Goal: Information Seeking & Learning: Learn about a topic

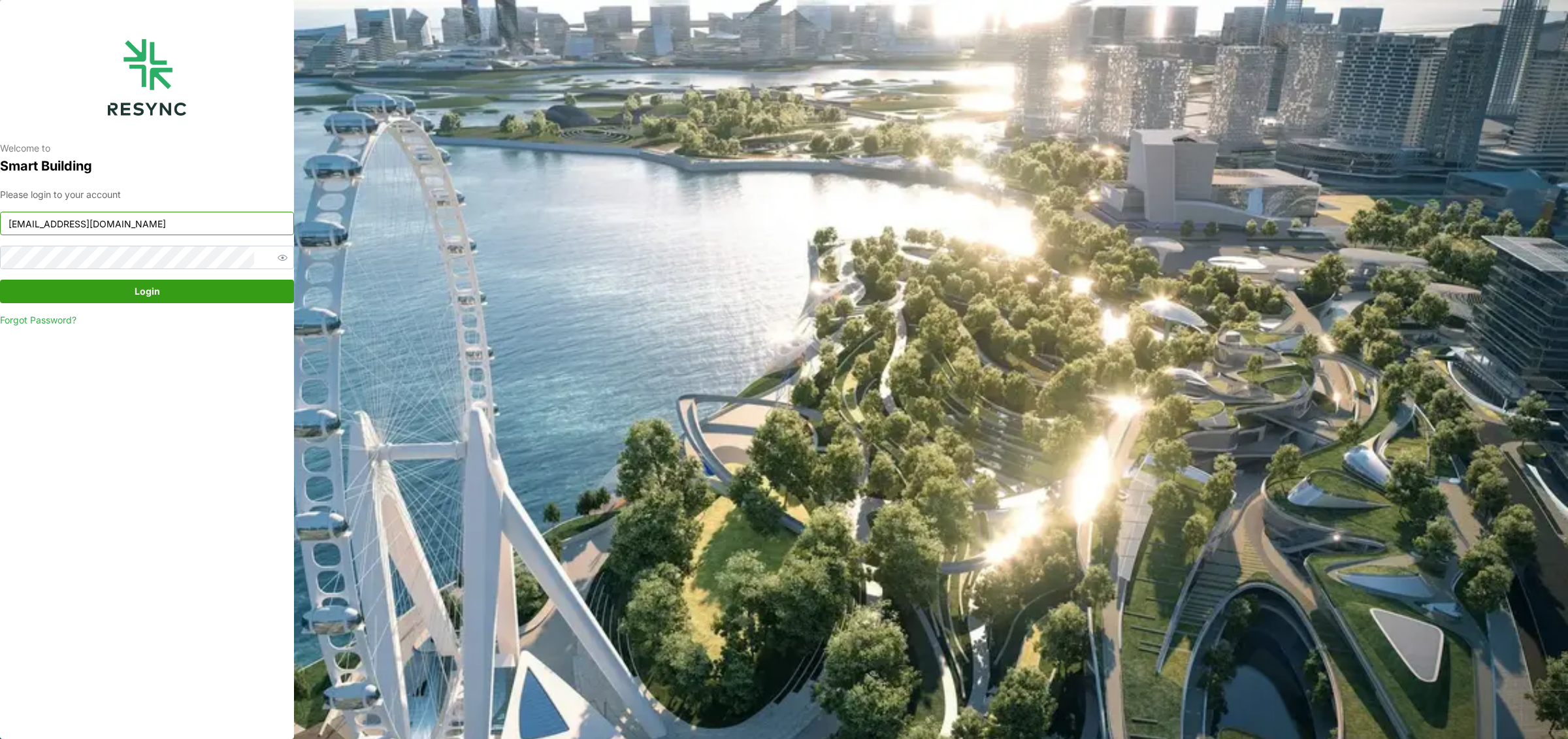
click at [150, 224] on input "[EMAIL_ADDRESS][DOMAIN_NAME]" at bounding box center [147, 224] width 294 height 24
type input "[EMAIL_ADDRESS][DOMAIN_NAME]"
click at [191, 286] on span "Login" at bounding box center [147, 292] width 269 height 22
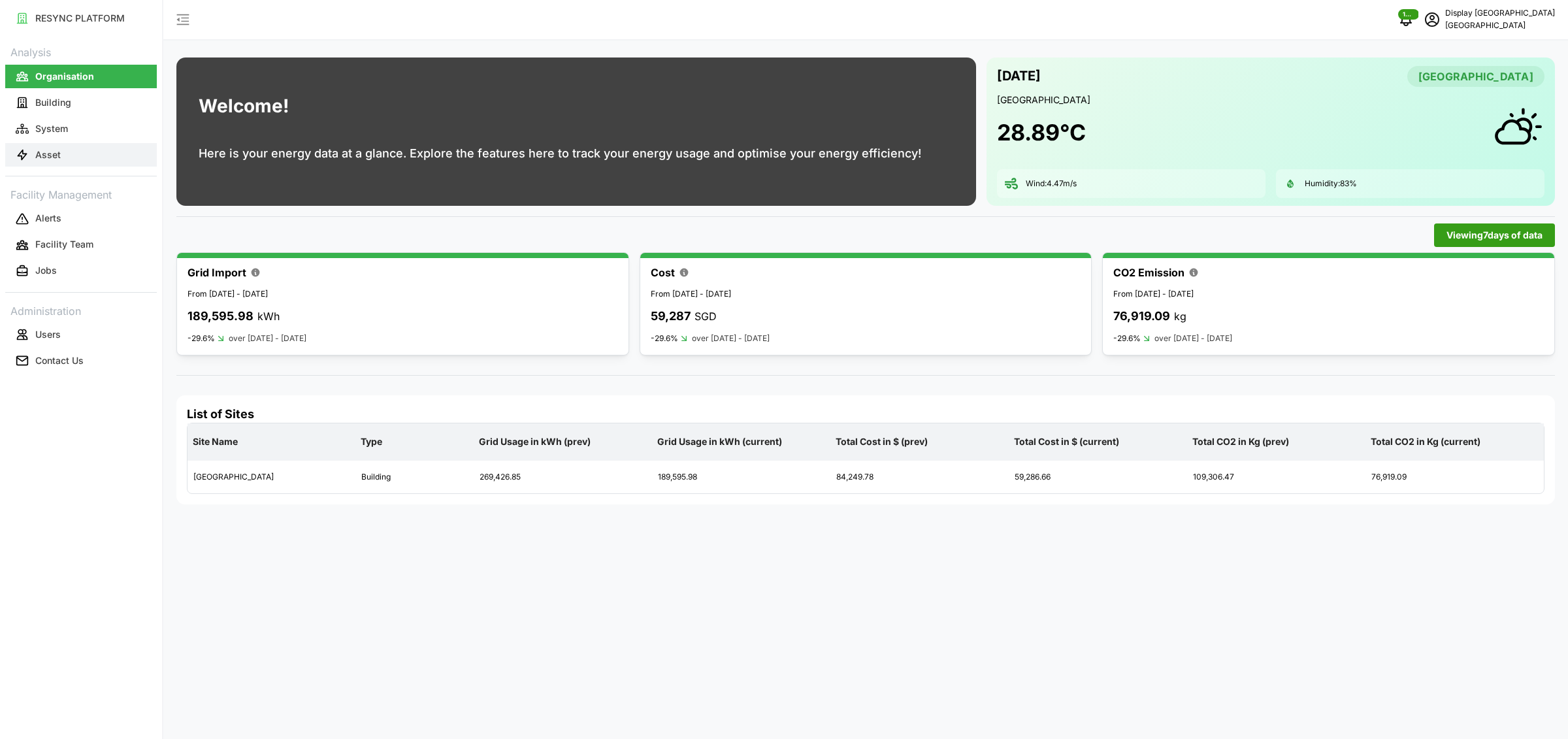
click at [98, 155] on button "Asset" at bounding box center [81, 155] width 151 height 24
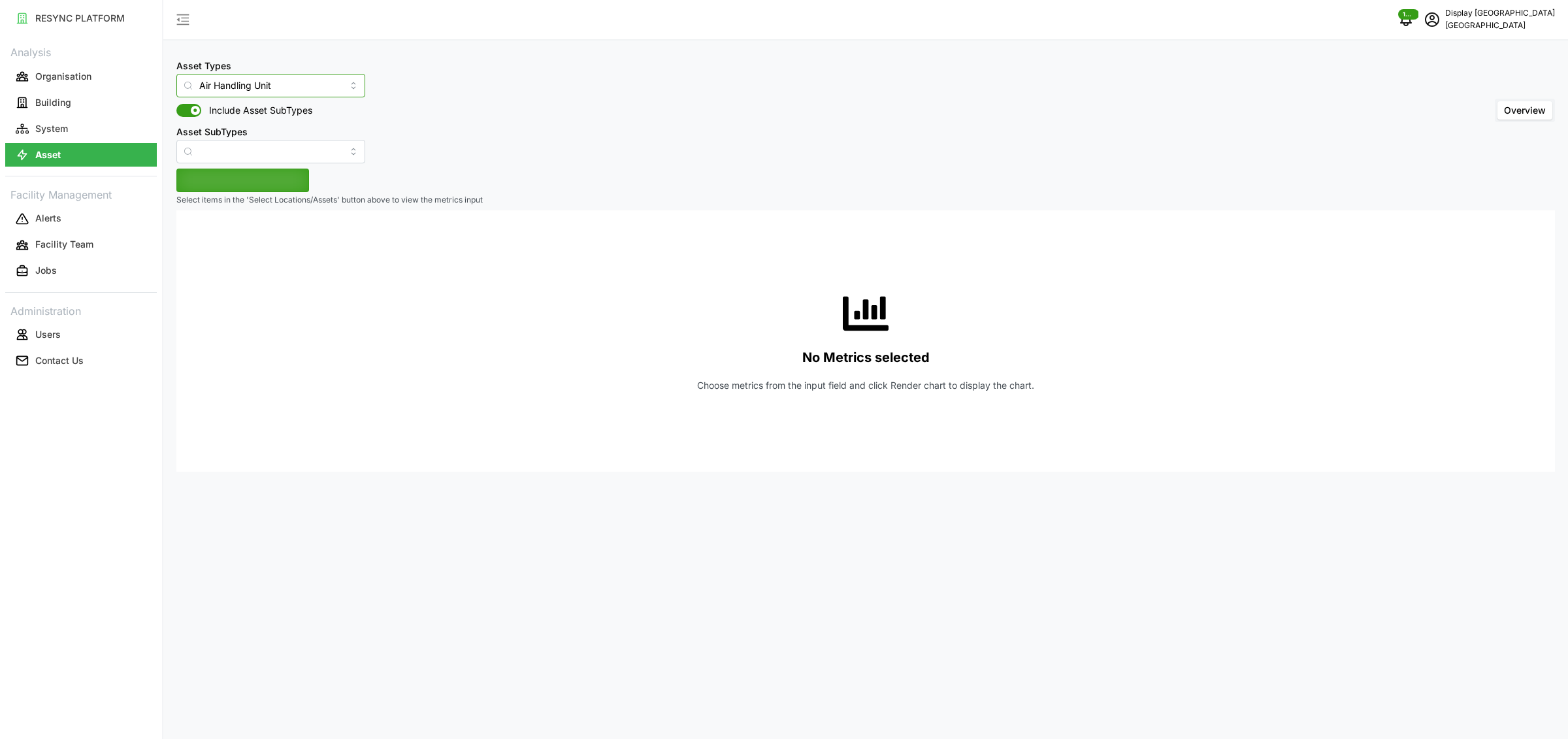
click at [212, 81] on input "Air Handling Unit" at bounding box center [270, 86] width 189 height 24
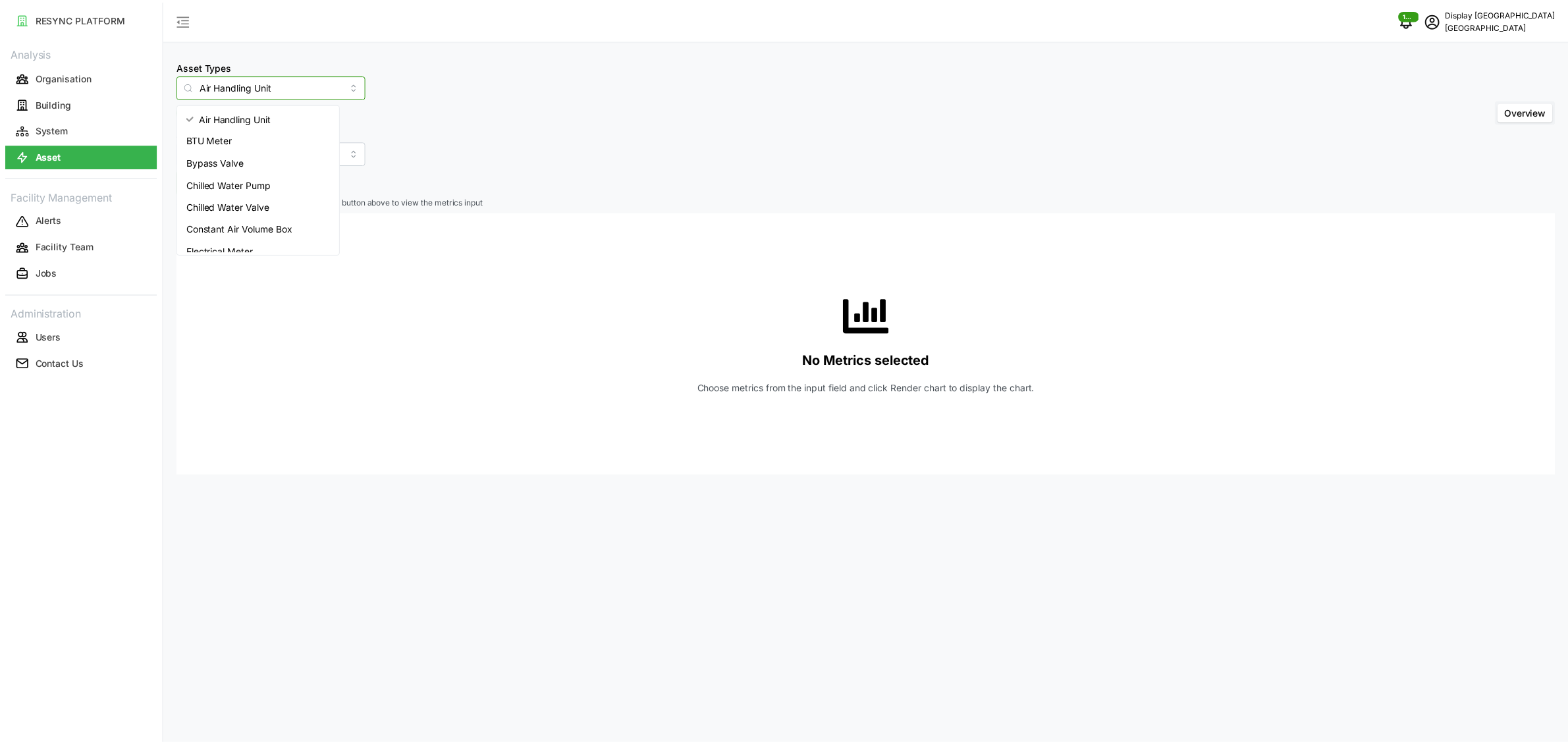
scroll to position [143, 0]
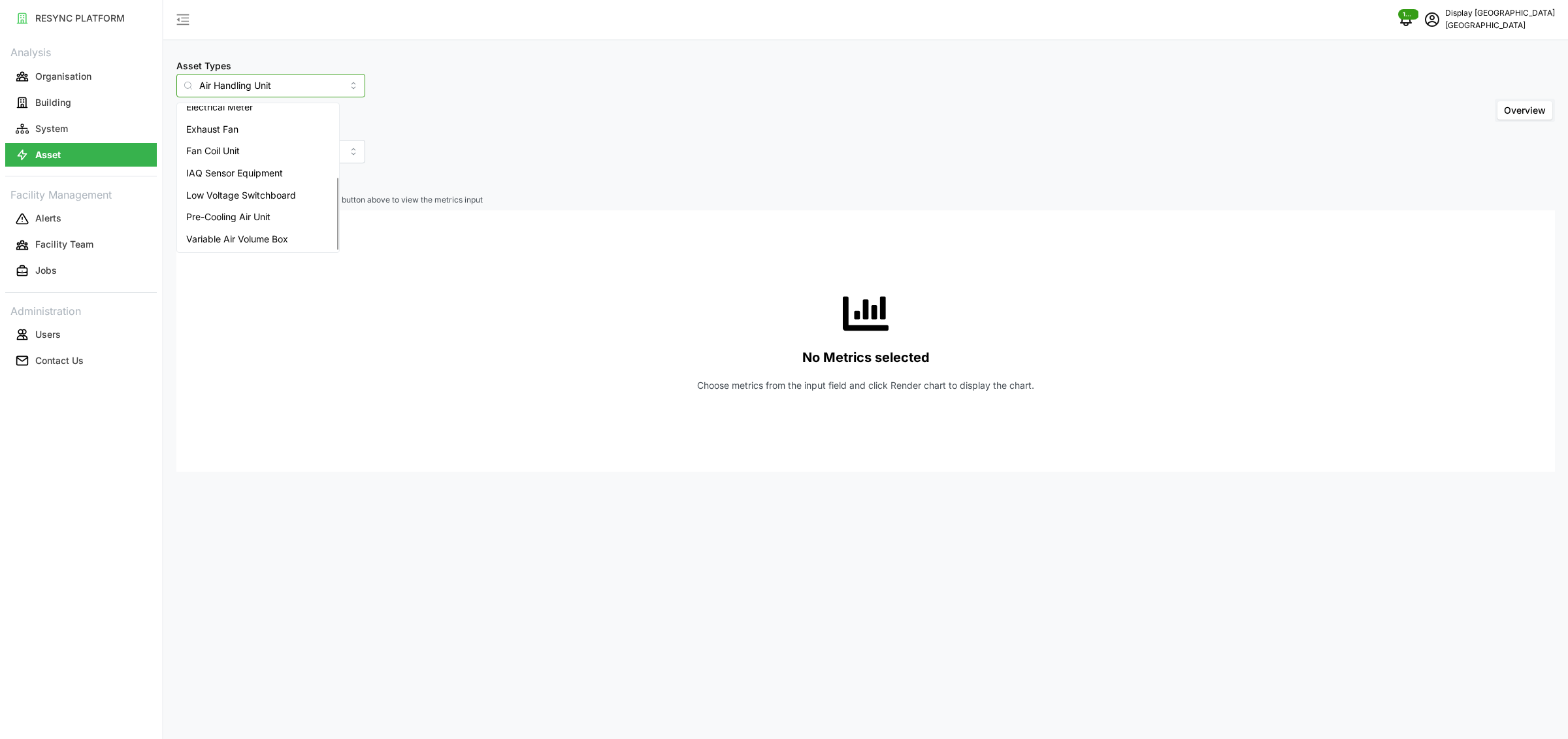
click at [219, 238] on span "Variable Air Volume Box" at bounding box center [238, 239] width 102 height 14
type input "Variable Air Volume Box"
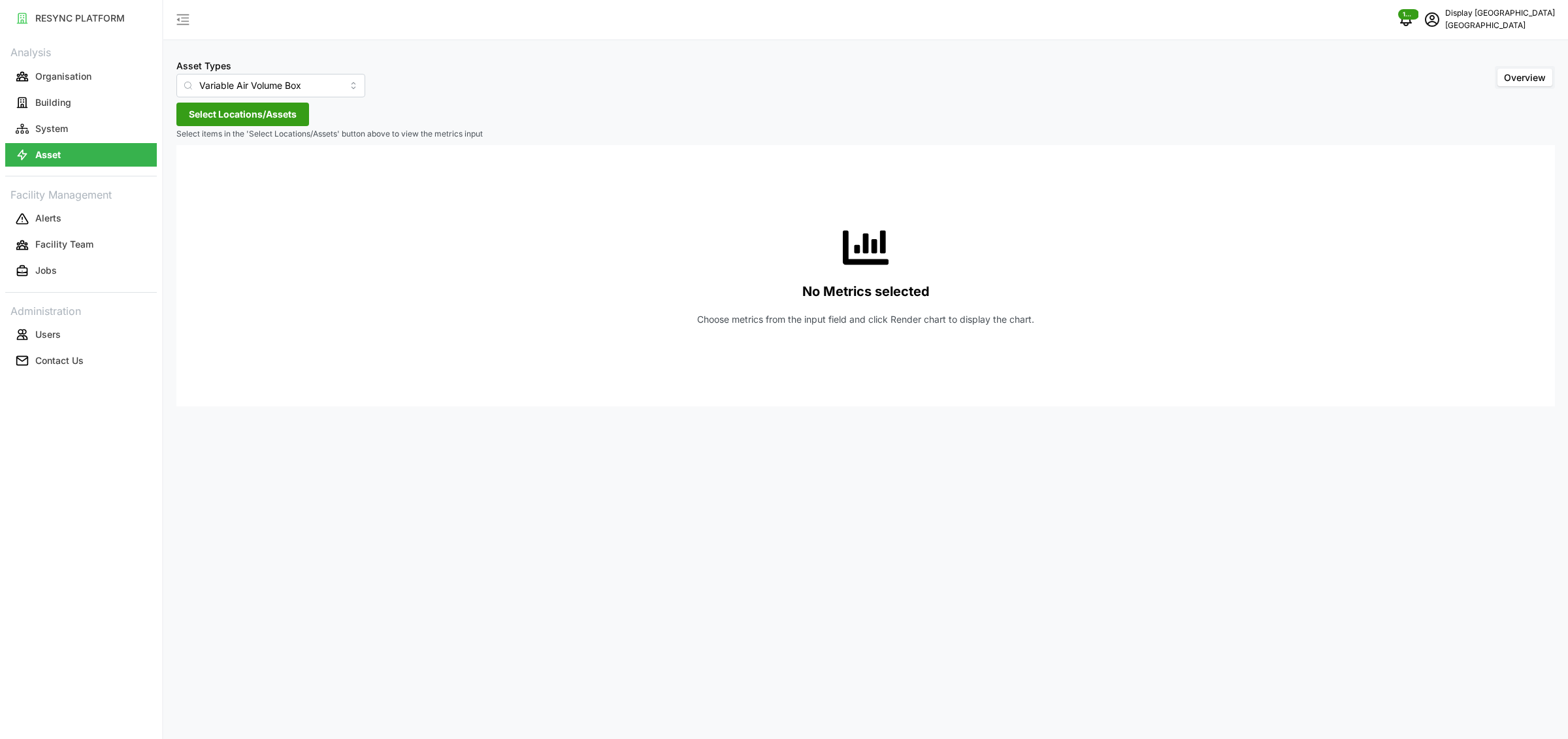
click at [254, 117] on span "Select Locations/Assets" at bounding box center [242, 115] width 108 height 22
click at [191, 175] on icon at bounding box center [193, 173] width 10 height 10
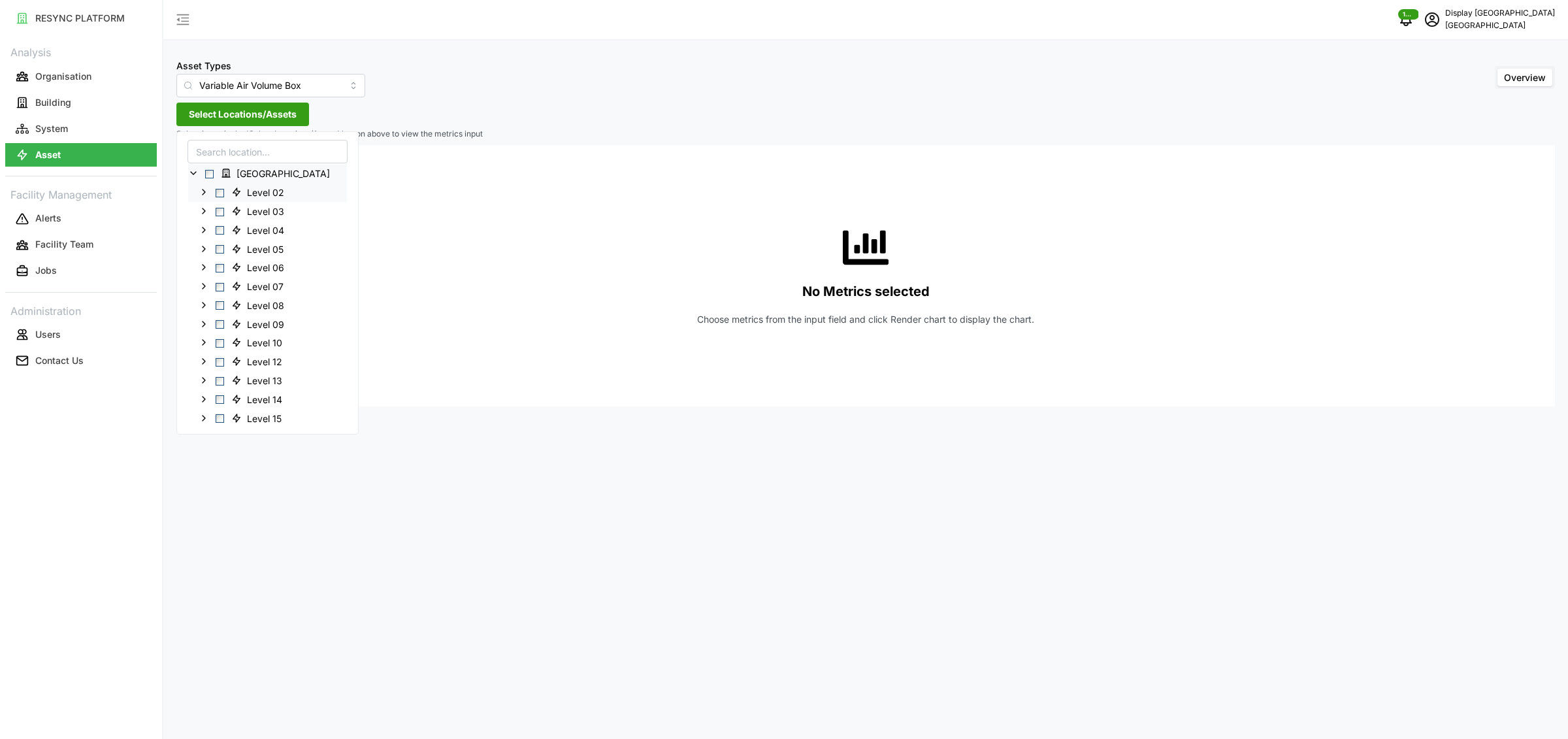
click at [204, 192] on icon at bounding box center [203, 191] width 10 height 10
click at [233, 298] on div "VAV-02-01-06" at bounding box center [267, 305] width 159 height 19
click at [235, 302] on div "VAV-02-01-06" at bounding box center [267, 305] width 159 height 19
click at [234, 306] on span "Select VAV-02-01-06" at bounding box center [230, 305] width 9 height 9
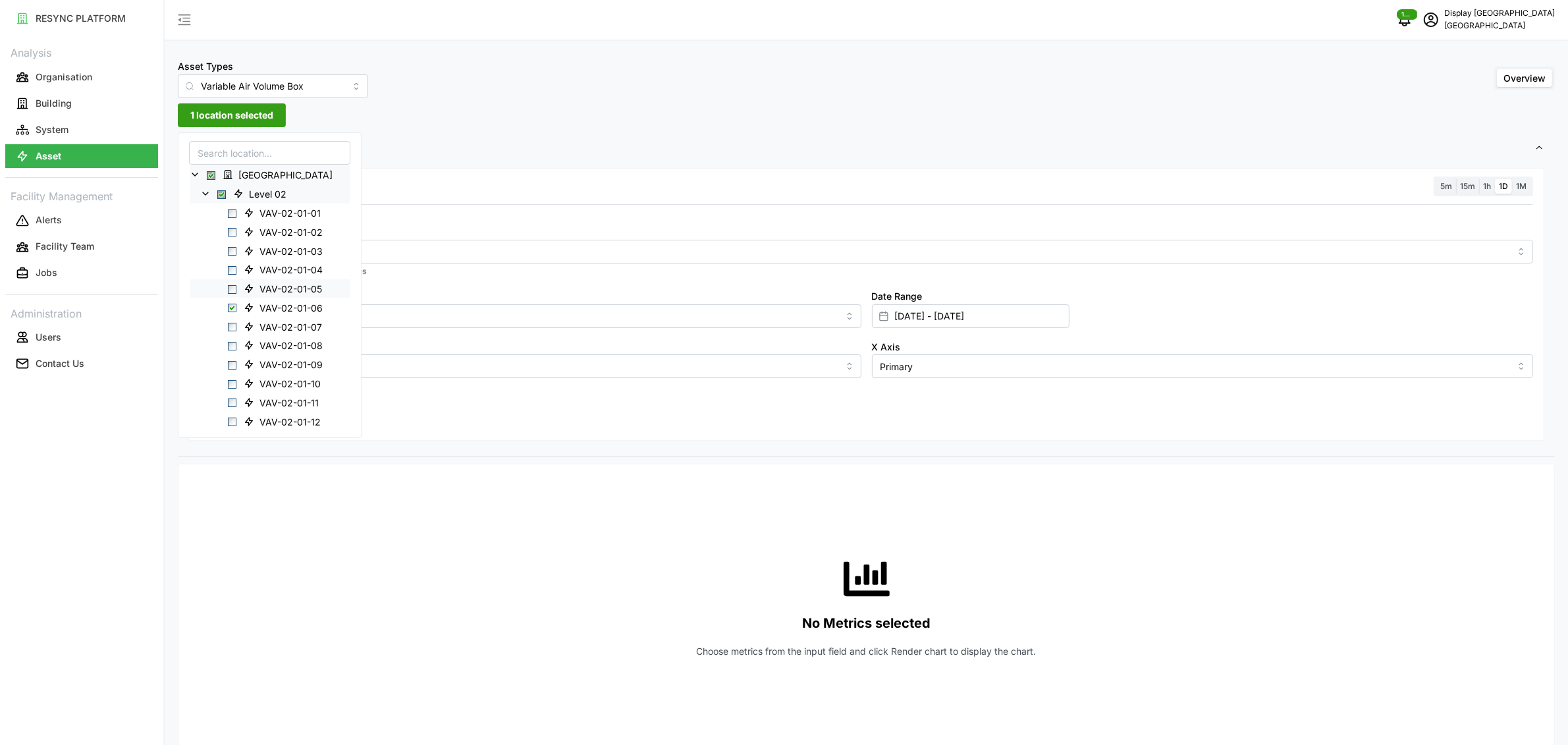
click at [233, 289] on span "Select VAV-02-01-05" at bounding box center [232, 289] width 9 height 9
click at [590, 243] on div at bounding box center [866, 252] width 1333 height 24
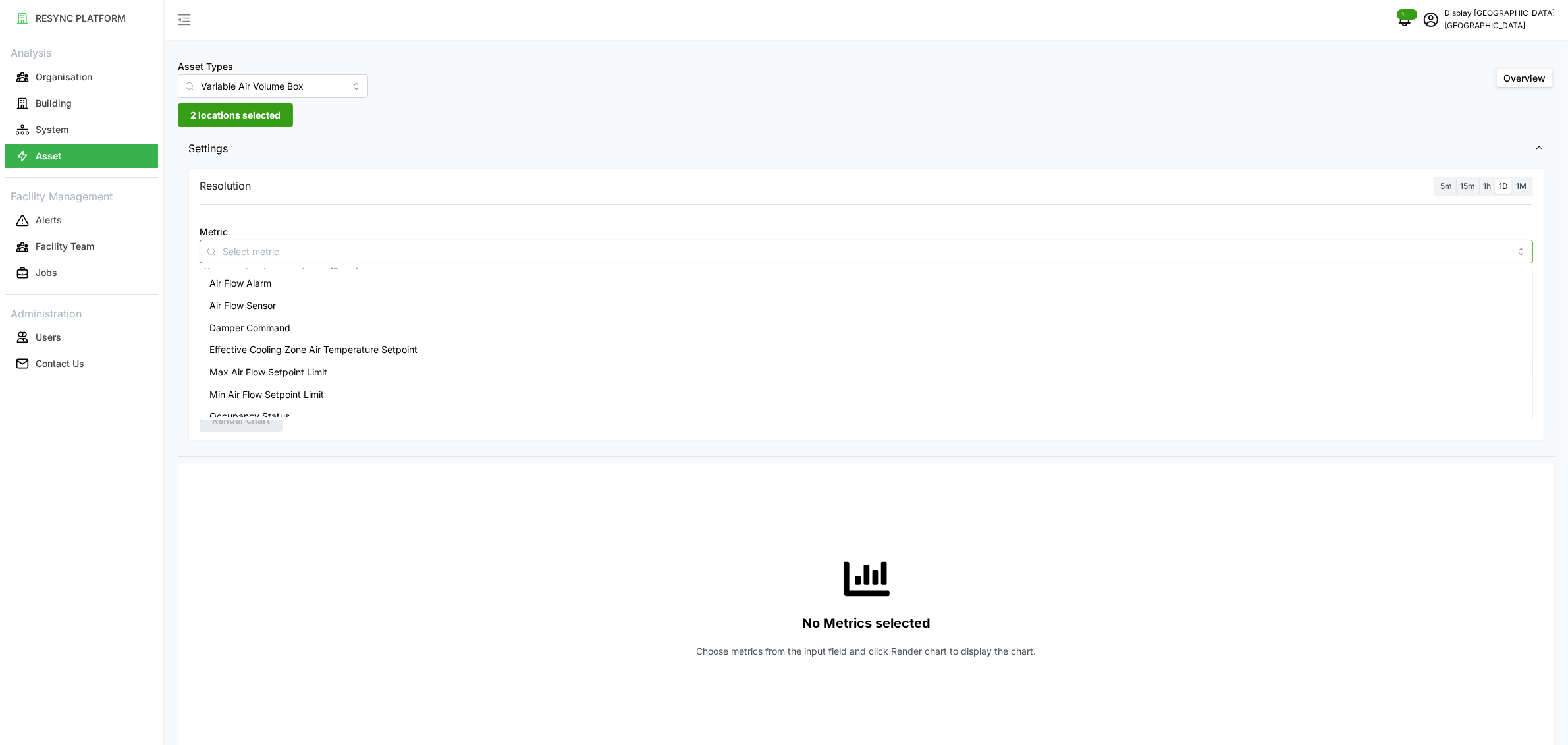
click at [504, 300] on div "Air Flow Sensor" at bounding box center [866, 305] width 1327 height 23
click at [443, 401] on div "Zone Air Temperature Sensor" at bounding box center [866, 407] width 1327 height 23
click at [1464, 183] on span "15m" at bounding box center [1467, 186] width 15 height 10
click at [1456, 179] on input "15m" at bounding box center [1456, 179] width 0 height 0
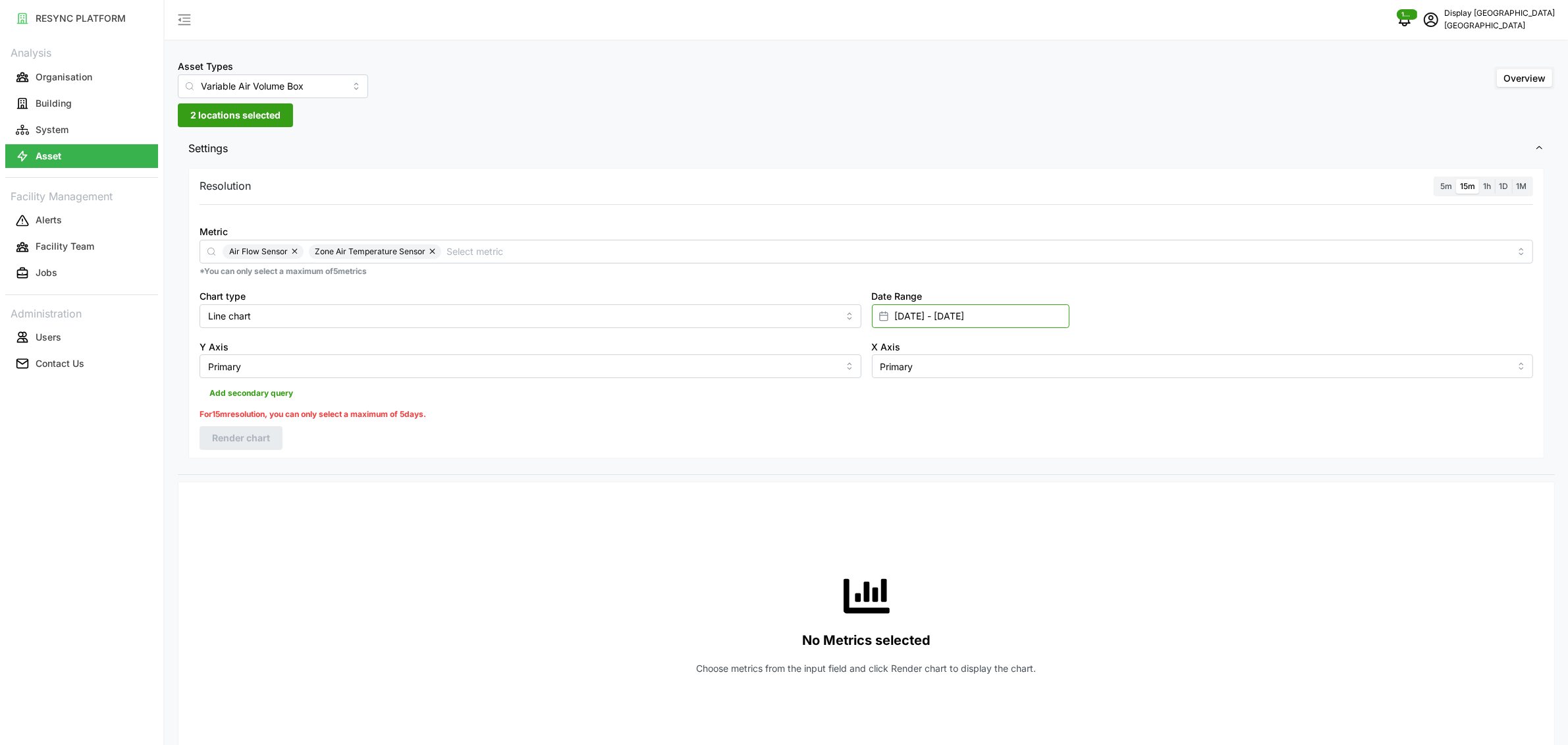
click at [946, 316] on input "28 Aug 2025 - 03 Sep 2025" at bounding box center [970, 317] width 198 height 24
click at [906, 444] on button "1" at bounding box center [900, 448] width 24 height 24
type input "01 Sep 2025 - 03 Sep 2025"
type input "[DATE]"
click at [979, 447] on button "4" at bounding box center [974, 448] width 24 height 24
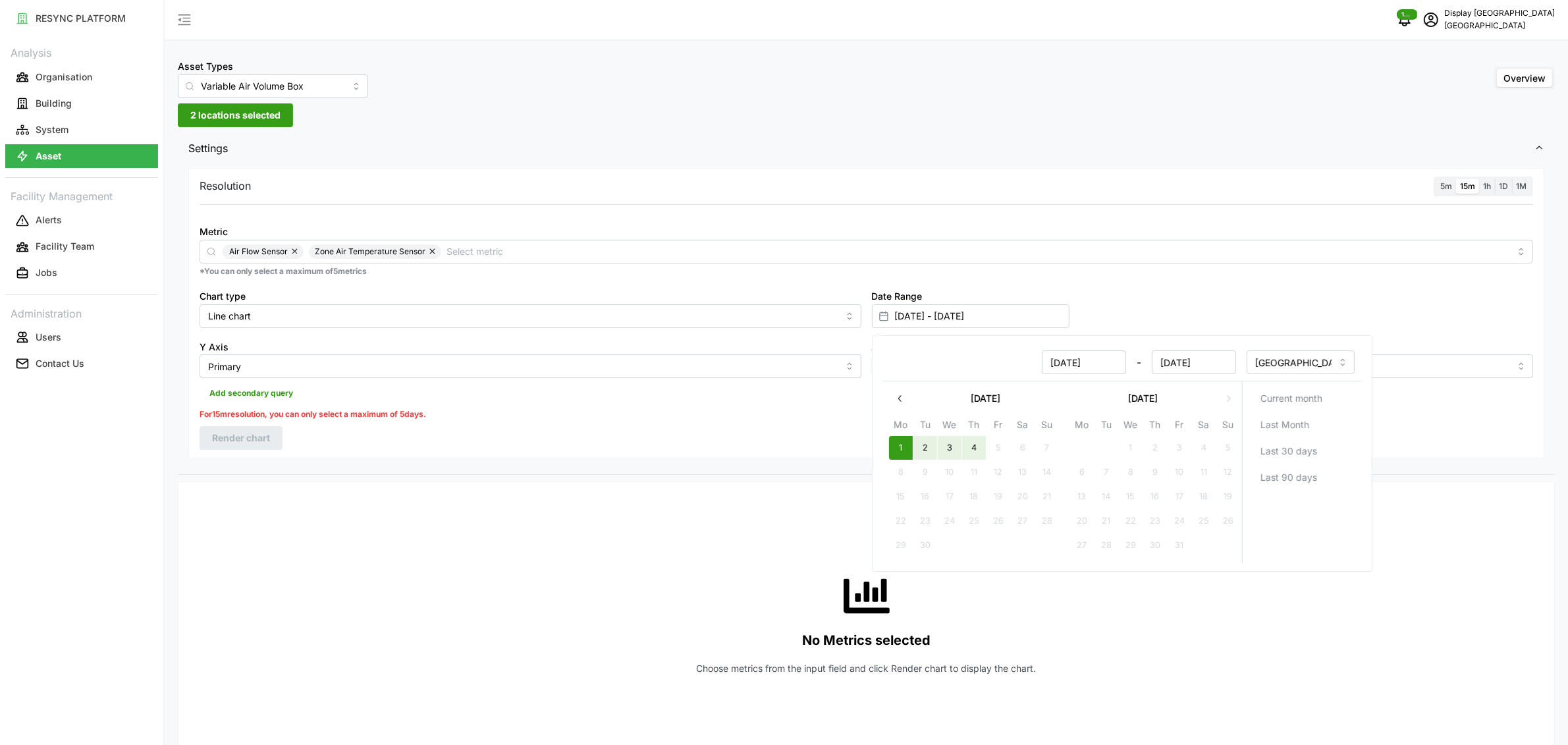
type input "[DATE] - [DATE]"
type input "[DATE]"
click at [513, 450] on div "Resolution 5m 15m 1h 1D 1M Metric Air Flow Sensor Zone Air Temperature Sensor *…" at bounding box center [866, 313] width 1356 height 290
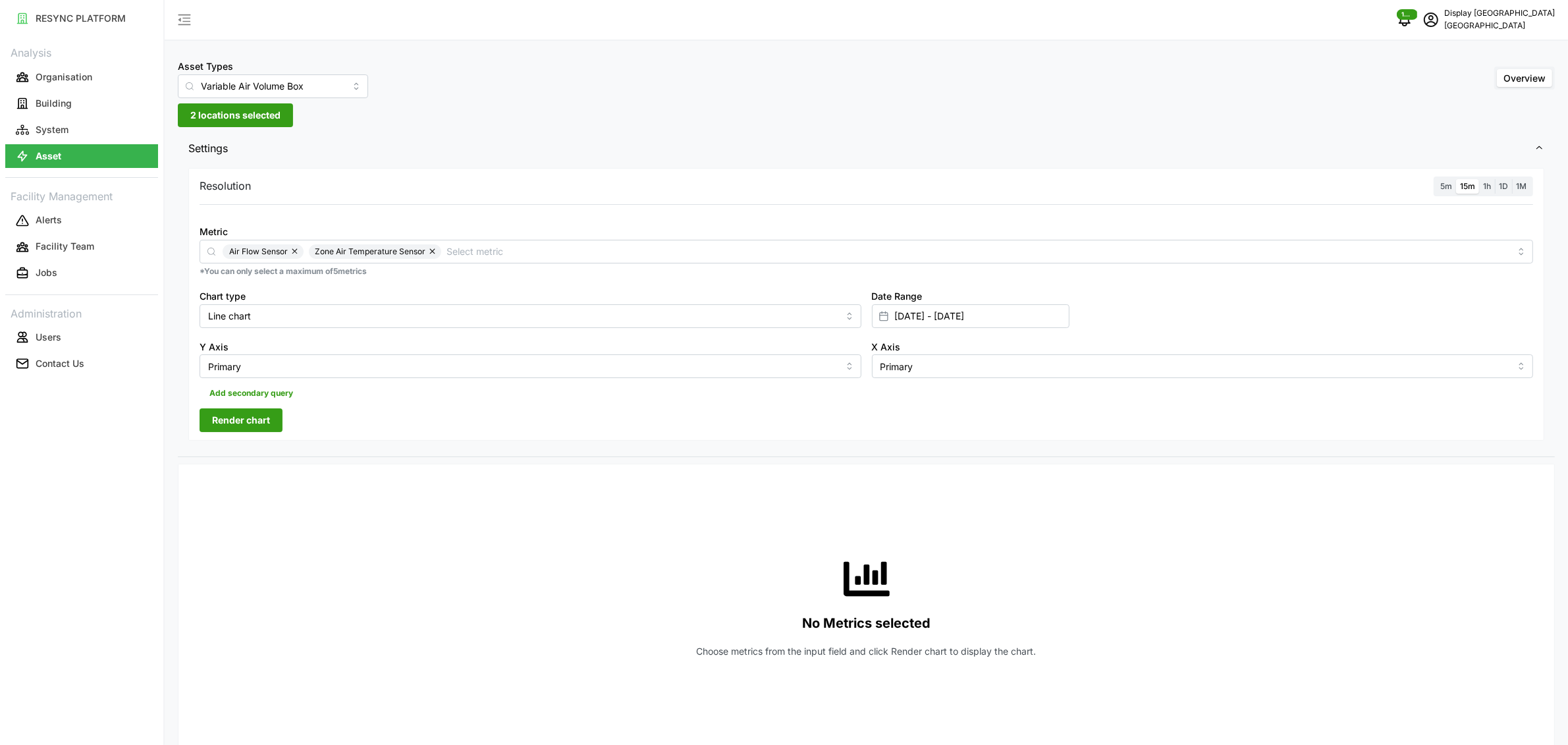
click at [270, 424] on span "Render chart" at bounding box center [241, 420] width 58 height 23
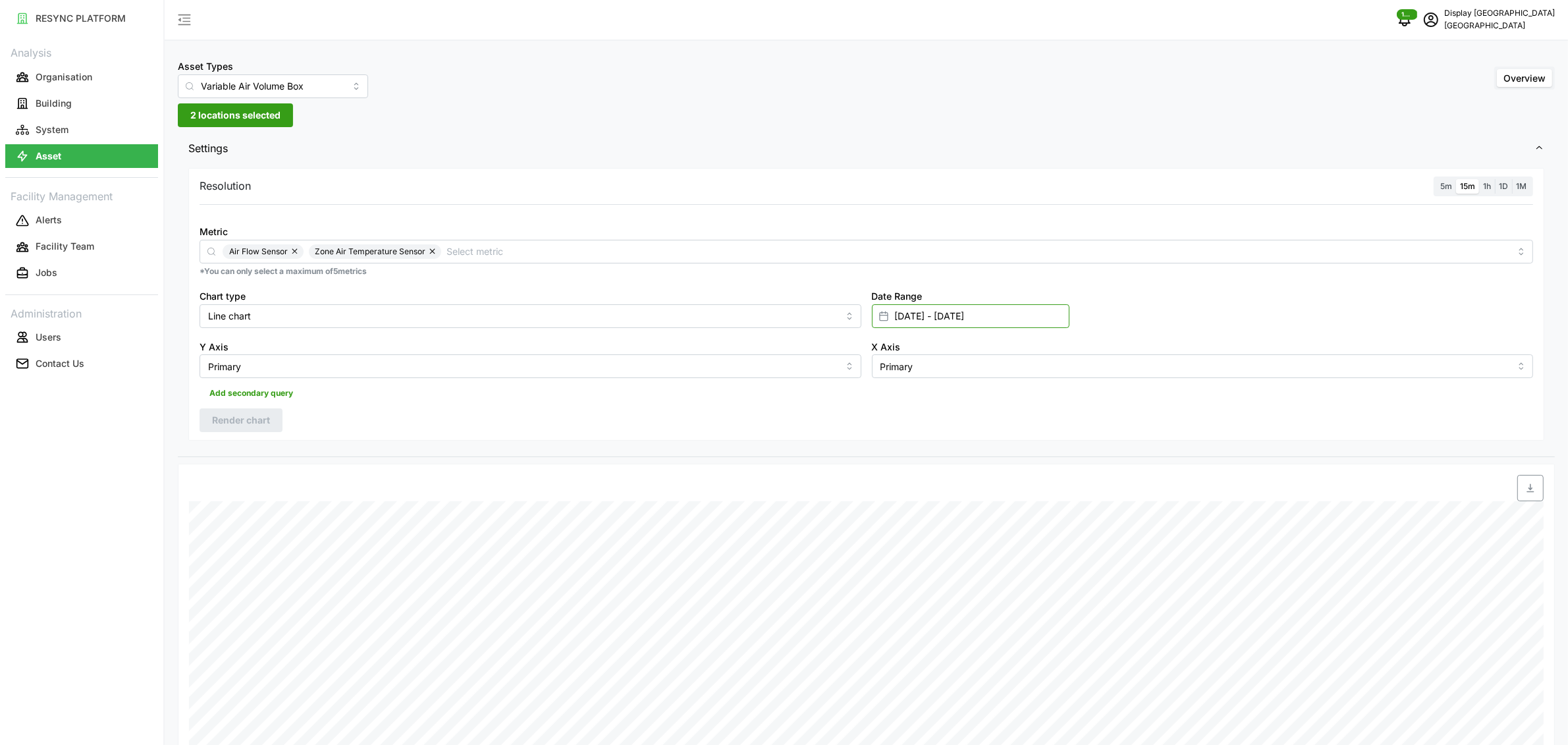
click at [933, 325] on input "[DATE] - [DATE]" at bounding box center [970, 317] width 198 height 24
click at [899, 405] on button "button" at bounding box center [900, 399] width 24 height 24
click at [929, 448] on button "1" at bounding box center [925, 448] width 24 height 24
type input "01 Jul 2025 - 04 Sep 2025"
type input "01 Jul 2025"
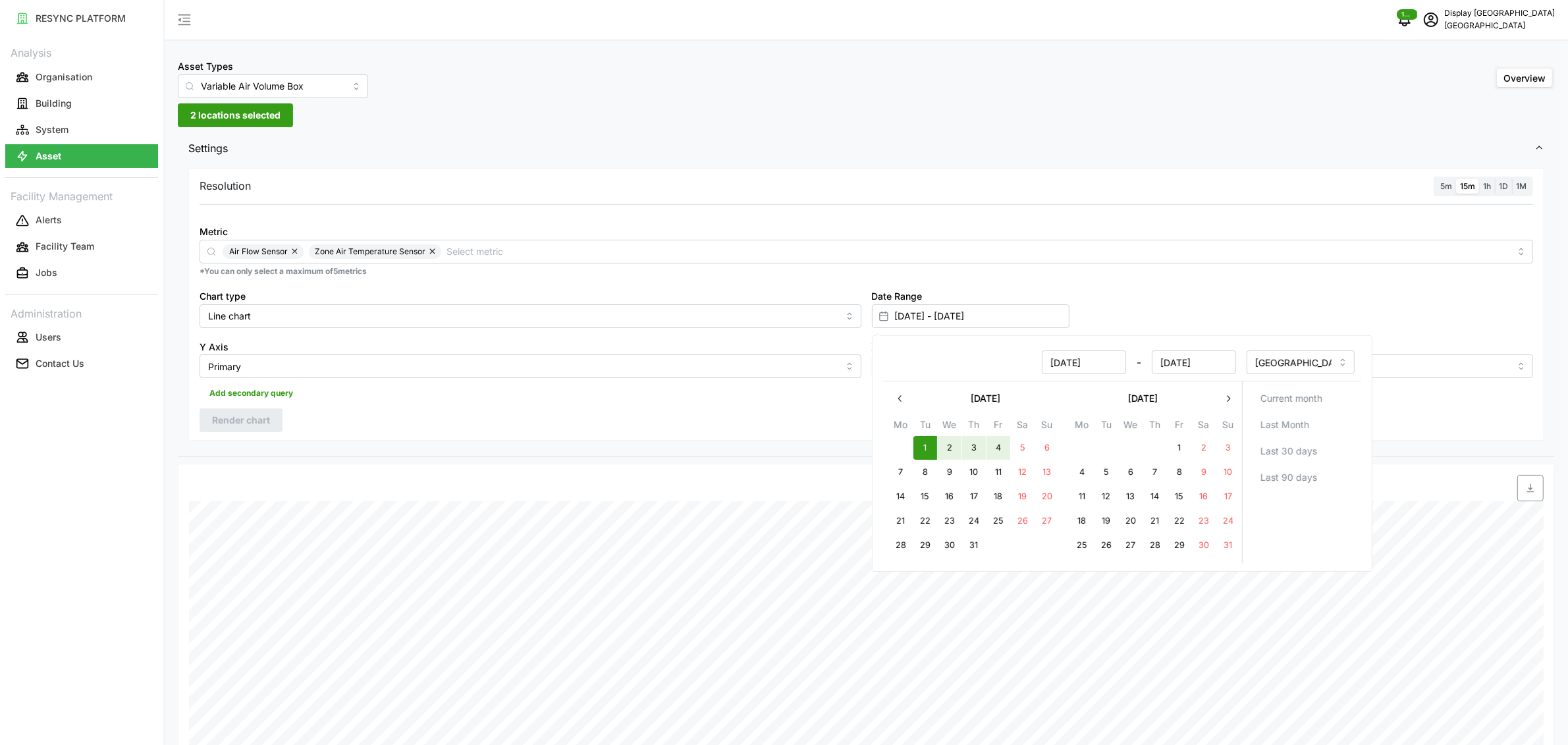
click at [1002, 447] on button "4" at bounding box center [998, 448] width 24 height 24
type input "01 Jul 2025 - 04 Jul 2025"
type input "04 Jul 2025"
click at [423, 437] on div "Resolution 5m 15m 1h 1D 1M Metric Air Flow Sensor Zone Air Temperature Sensor *…" at bounding box center [866, 305] width 1356 height 273
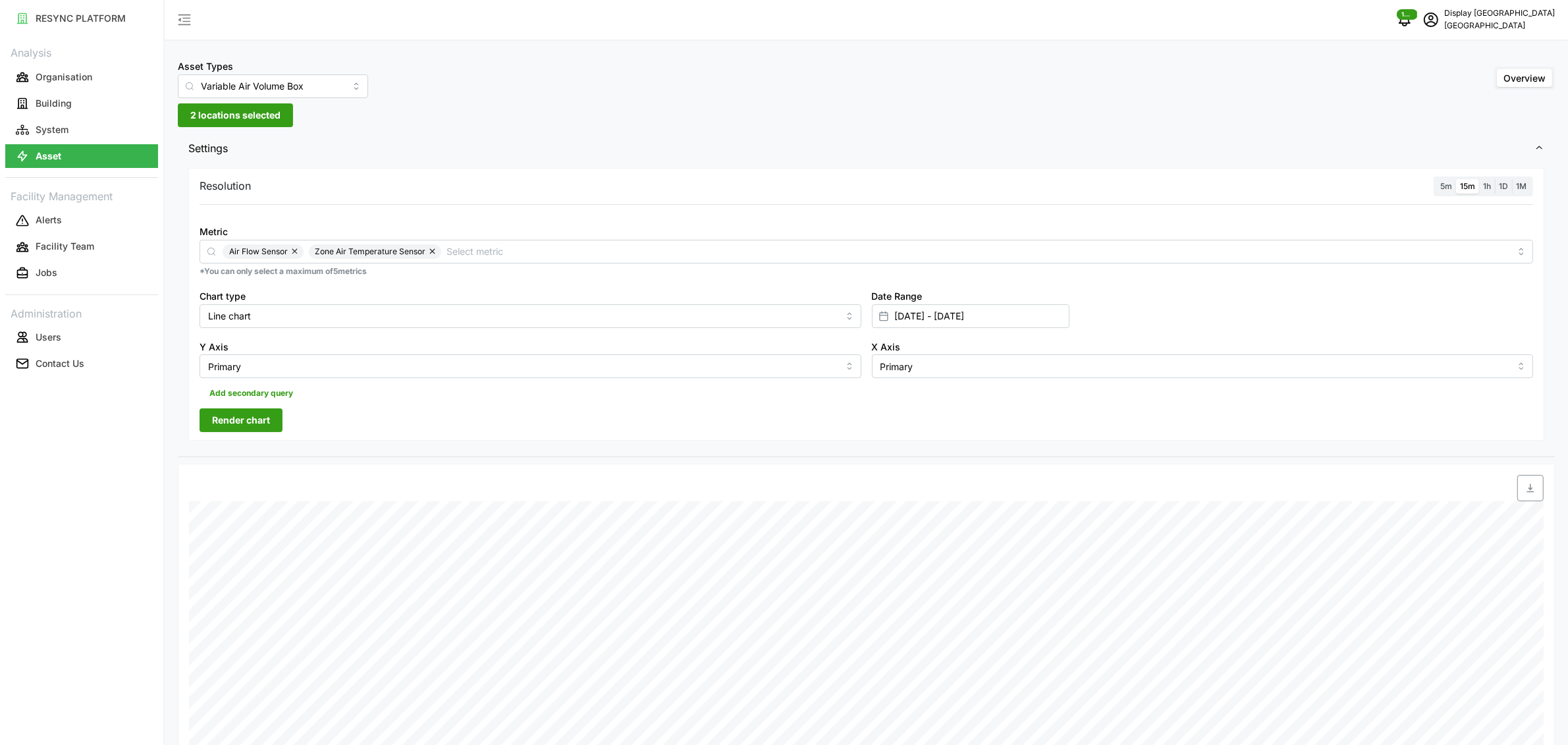
click at [241, 425] on span "Render chart" at bounding box center [241, 420] width 58 height 23
click at [943, 320] on input "01 Jul 2025 - 04 Jul 2025" at bounding box center [970, 317] width 198 height 24
click at [900, 450] on button "1" at bounding box center [900, 448] width 24 height 24
type input "04 Jul 2025 - 01 Sep 2025"
type input "04 Jul 2025"
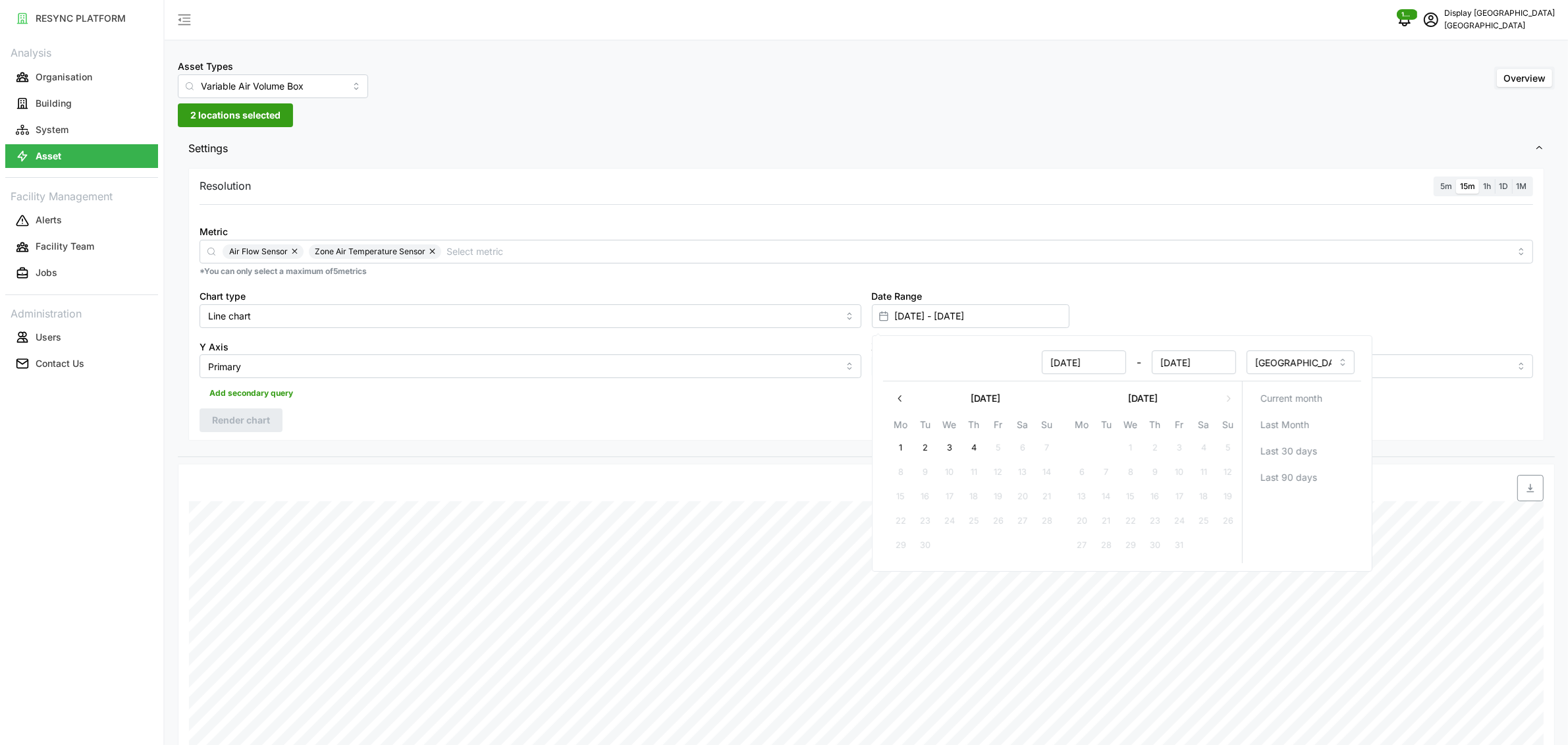
type input "[DATE]"
click at [962, 446] on button "4" at bounding box center [974, 448] width 24 height 24
type input "[DATE] - [DATE]"
type input "[DATE]"
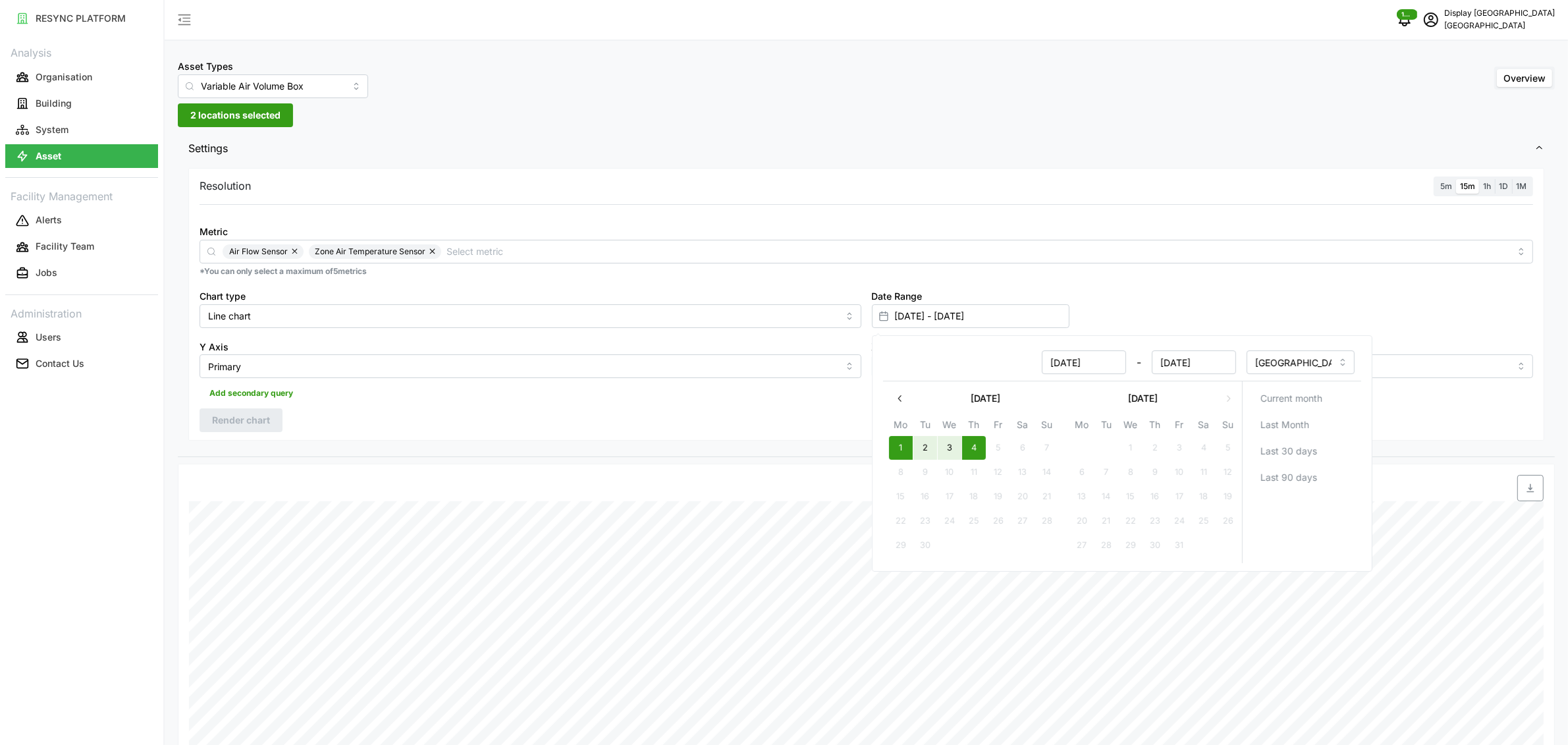
click at [370, 415] on div "Resolution 5m 15m 1h 1D 1M Metric Air Flow Sensor Zone Air Temperature Sensor *…" at bounding box center [866, 305] width 1356 height 273
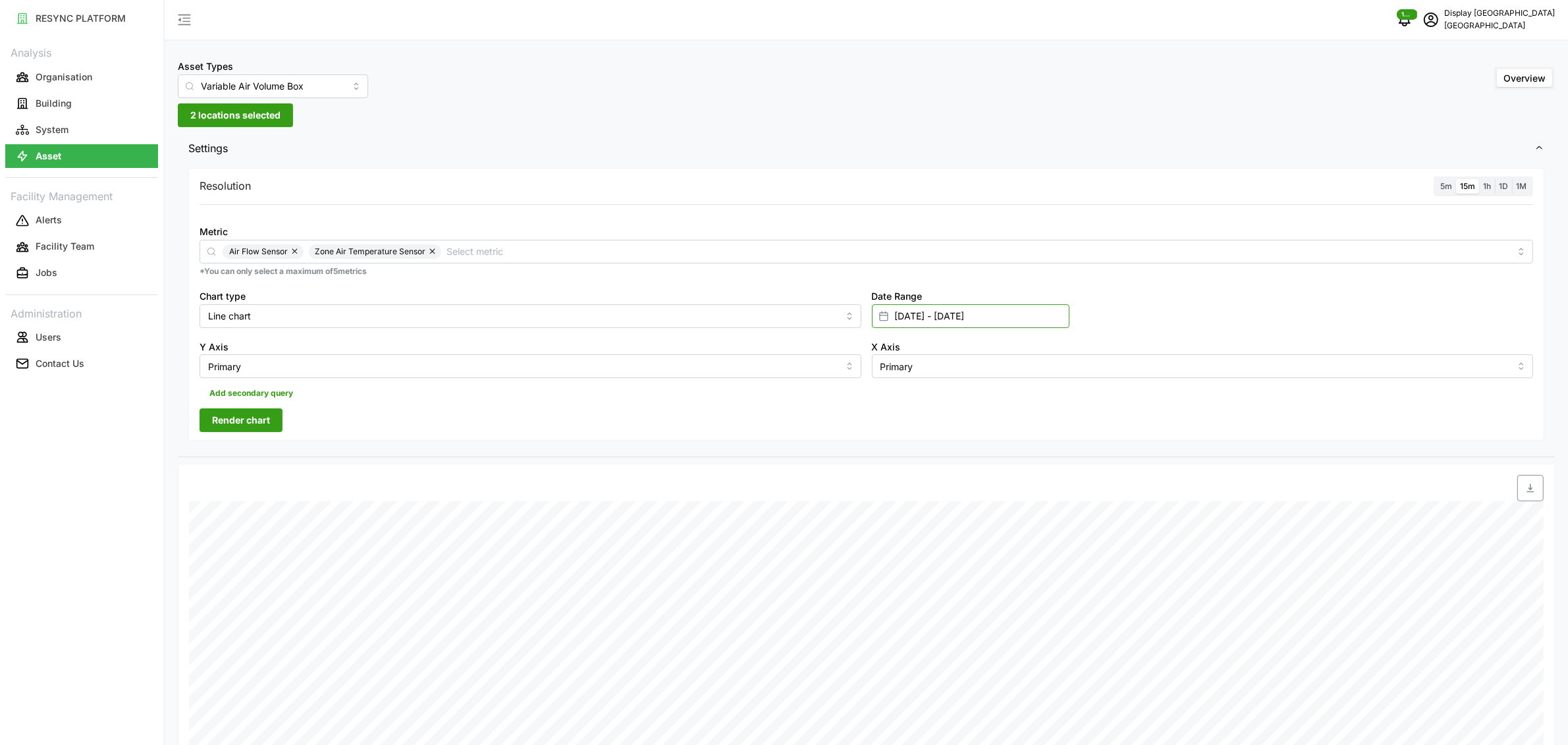
click at [904, 317] on input "[DATE] - [DATE]" at bounding box center [970, 317] width 198 height 24
click at [898, 395] on icon "button" at bounding box center [900, 398] width 10 height 10
click at [1112, 546] on button "26" at bounding box center [1105, 546] width 24 height 24
type input "26 Aug 2025 - 04 Sep 2025"
type input "26 Aug 2025"
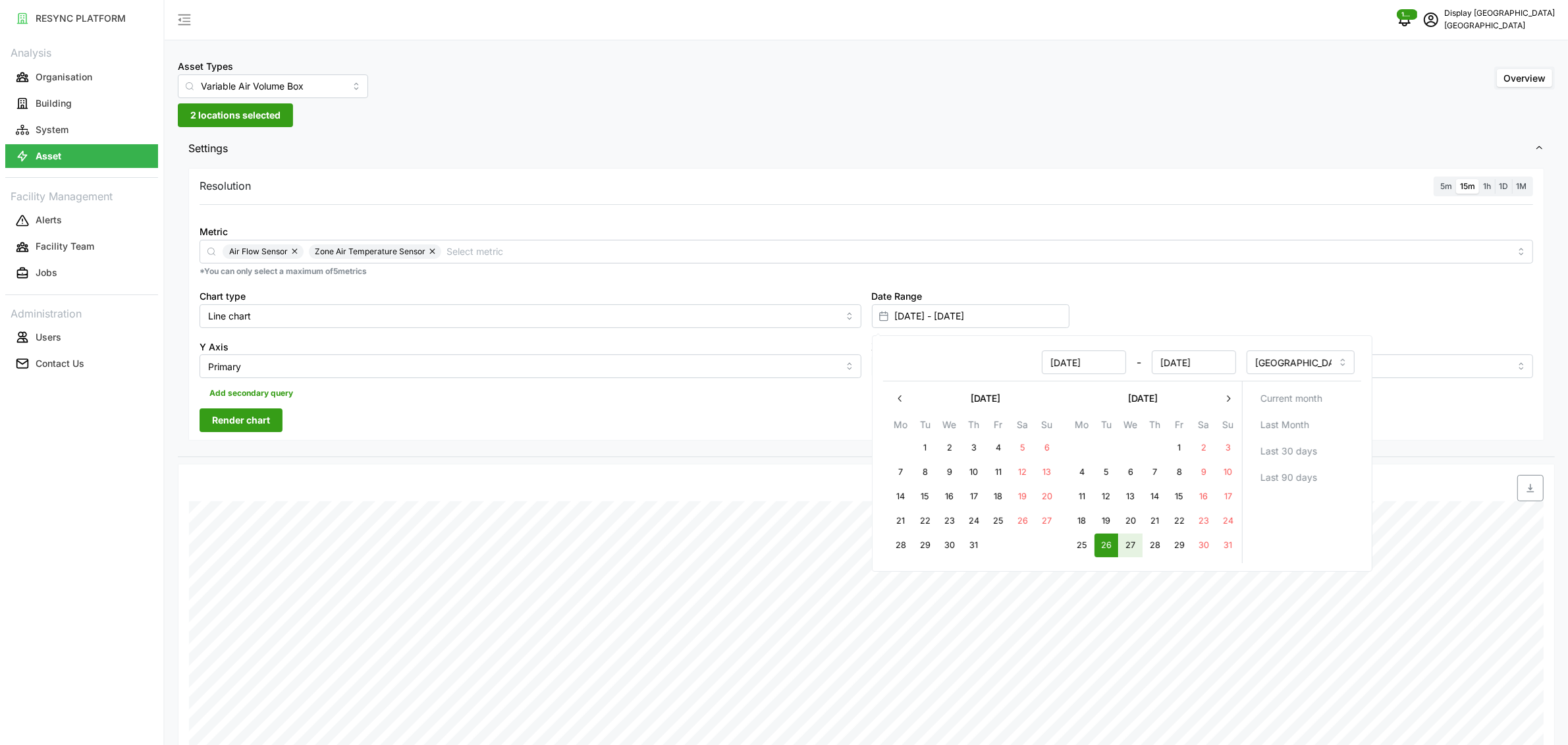
click at [1125, 546] on button "27" at bounding box center [1130, 546] width 24 height 24
type input "26 Aug 2025 - 27 Aug 2025"
type input "27 Aug 2025"
click at [750, 440] on div "Resolution 5m 15m 1h 1D 1M Metric Air Flow Sensor Zone Air Temperature Sensor *…" at bounding box center [866, 305] width 1356 height 273
click at [238, 423] on span "Render chart" at bounding box center [241, 420] width 58 height 23
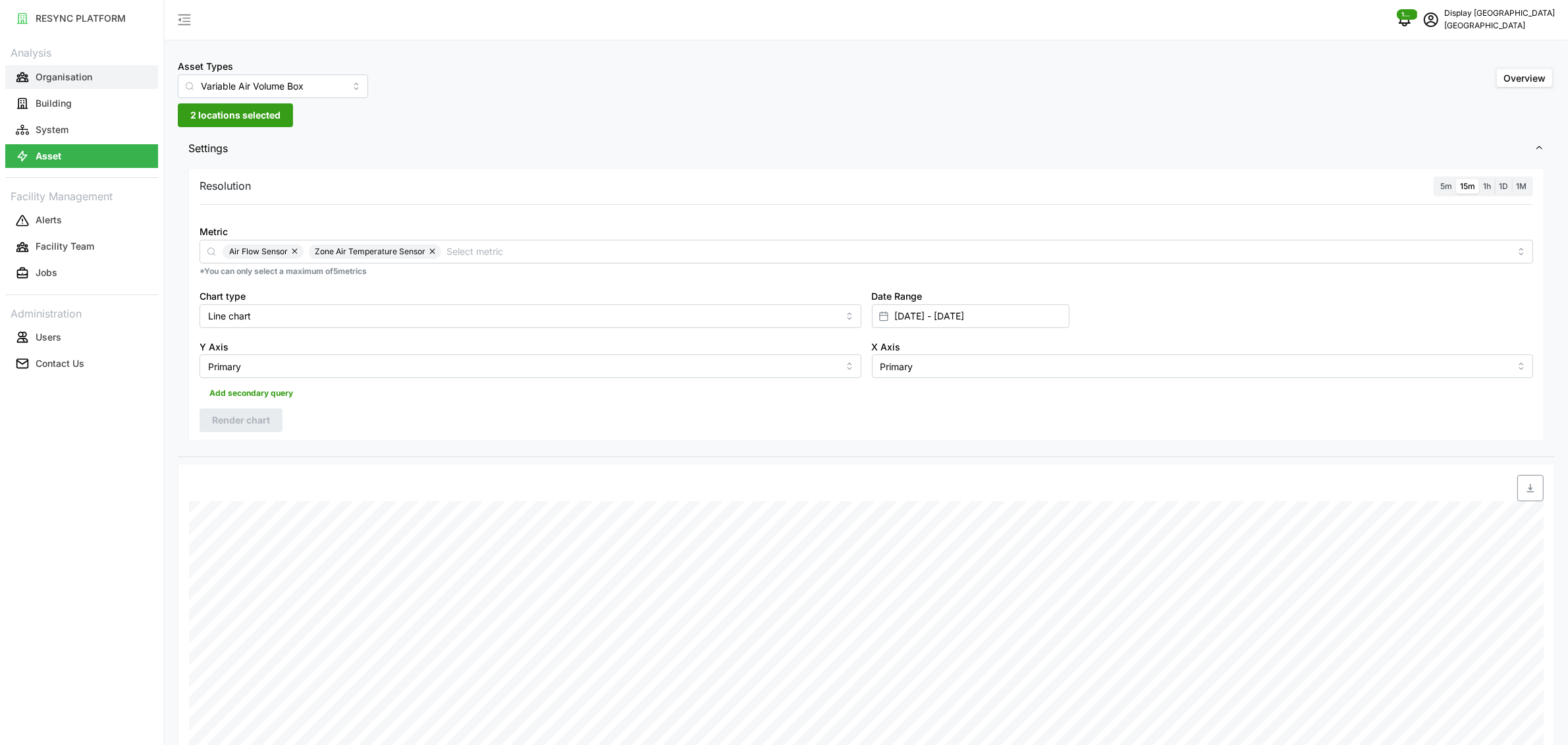
click at [101, 73] on button "Organisation" at bounding box center [82, 77] width 153 height 24
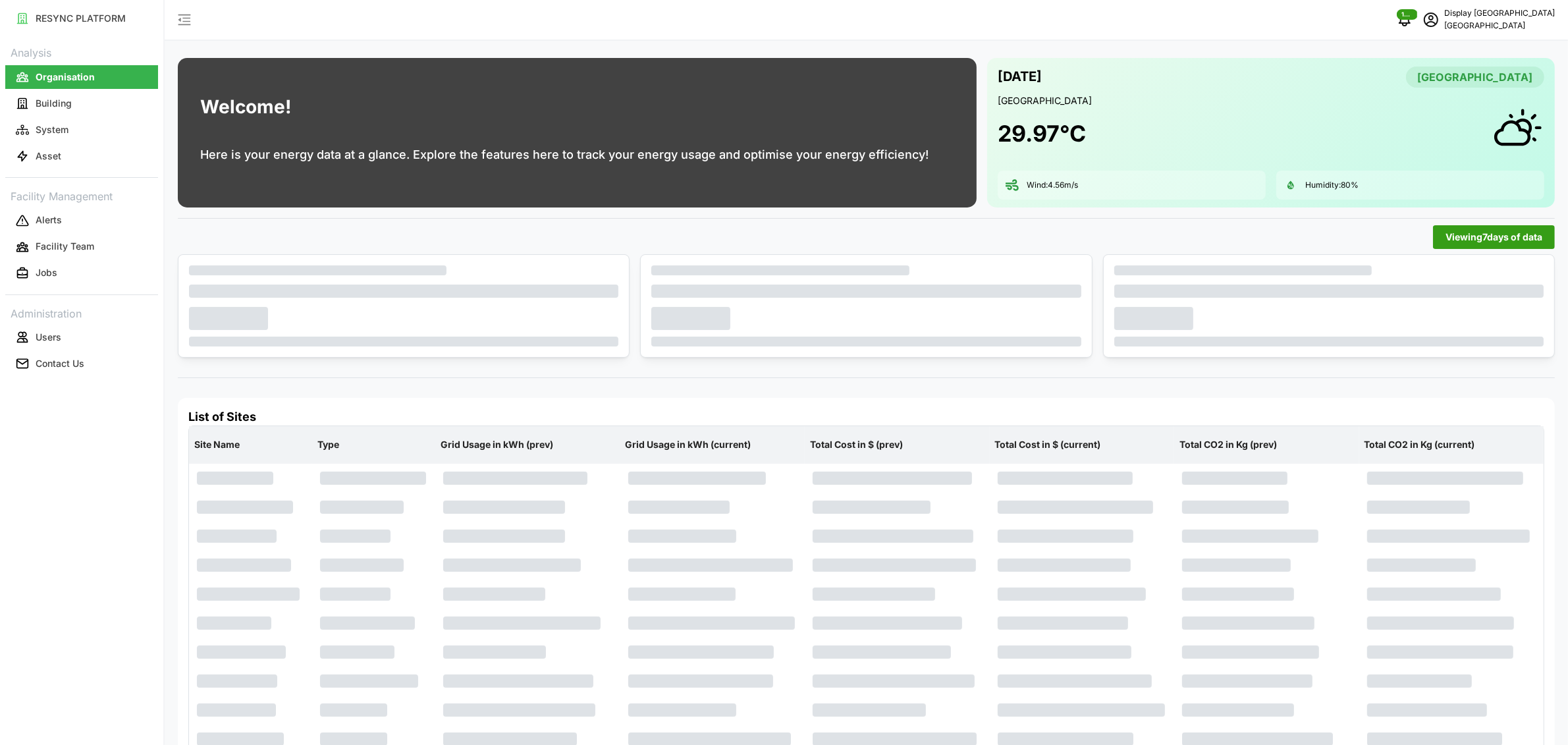
click at [1443, 20] on span "schedule" at bounding box center [1431, 19] width 25 height 25
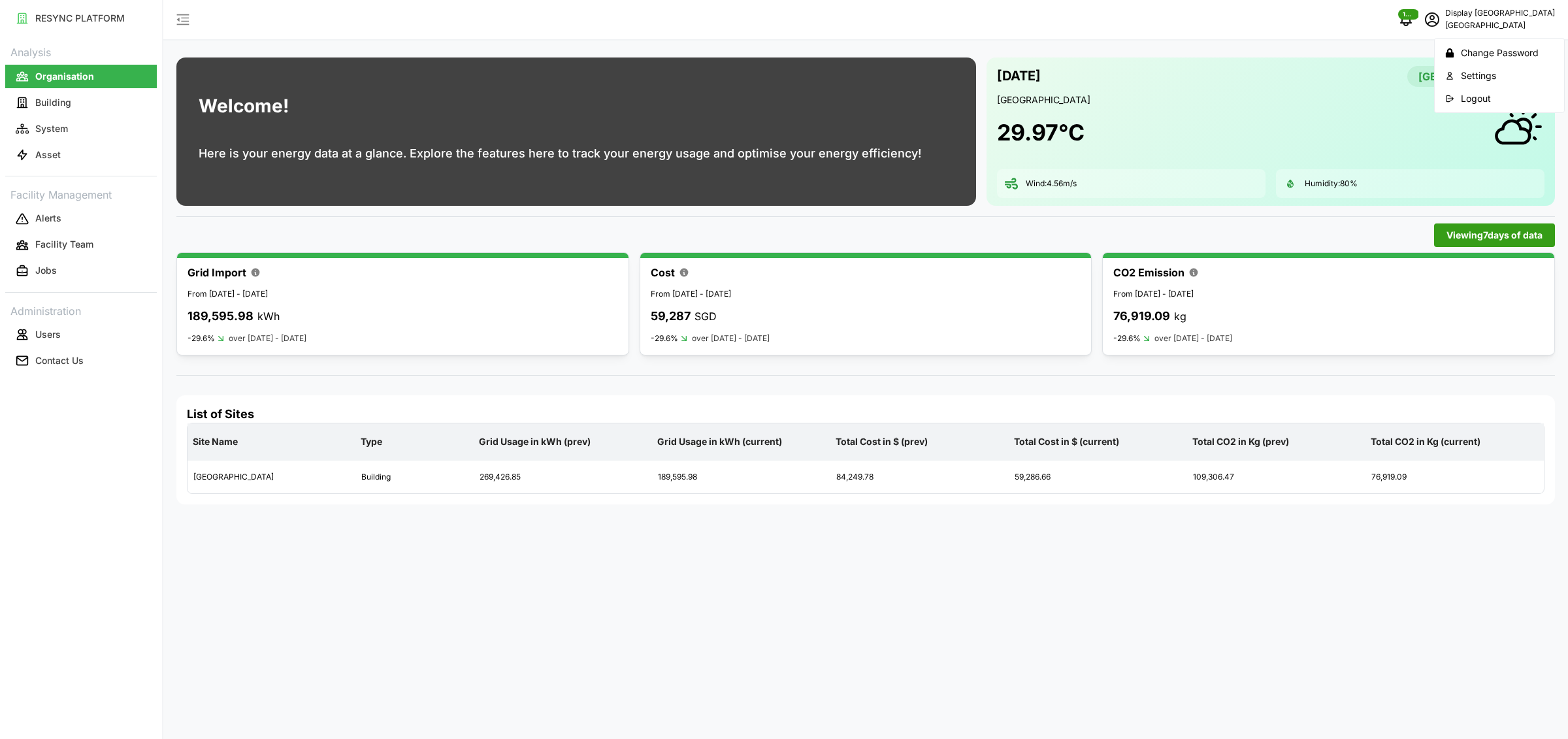
click at [1451, 96] on icon "button" at bounding box center [1449, 98] width 9 height 9
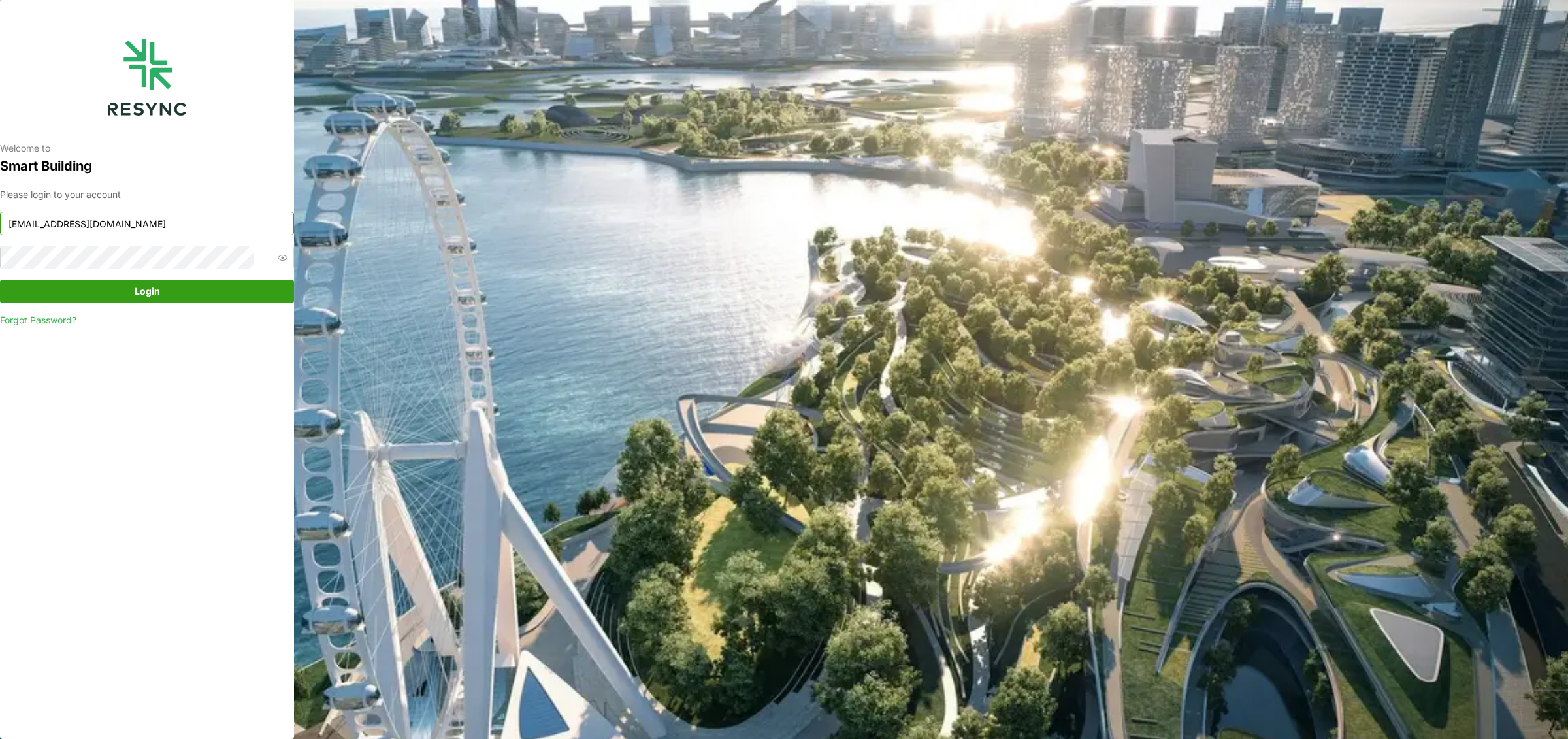
click at [142, 222] on input "south_beach_tower_display@resynctech.com" at bounding box center [147, 224] width 294 height 24
type input "ponte_group_internal@resynctech.com"
click at [136, 301] on span "Login" at bounding box center [147, 292] width 26 height 22
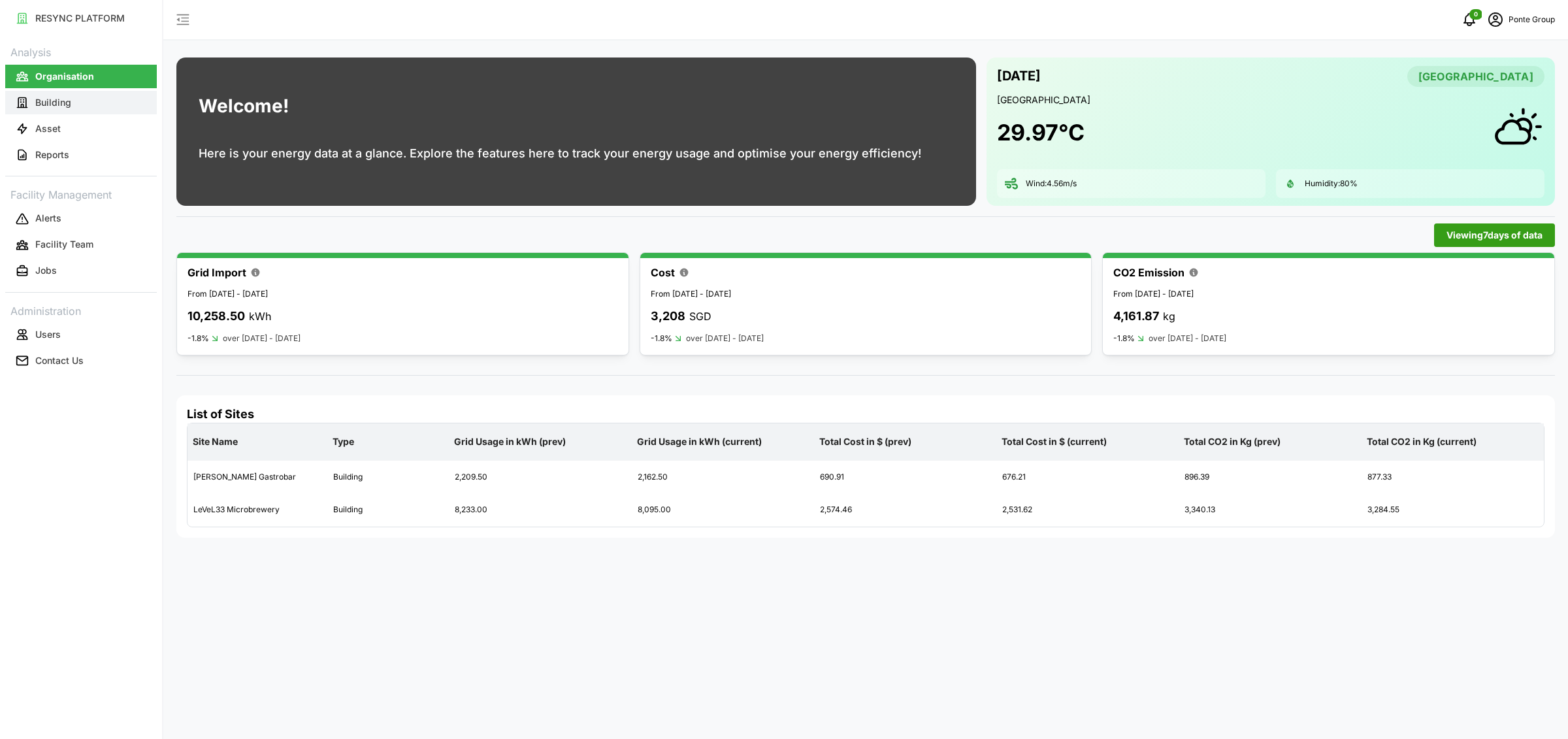
click at [65, 110] on button "Building" at bounding box center [81, 103] width 151 height 24
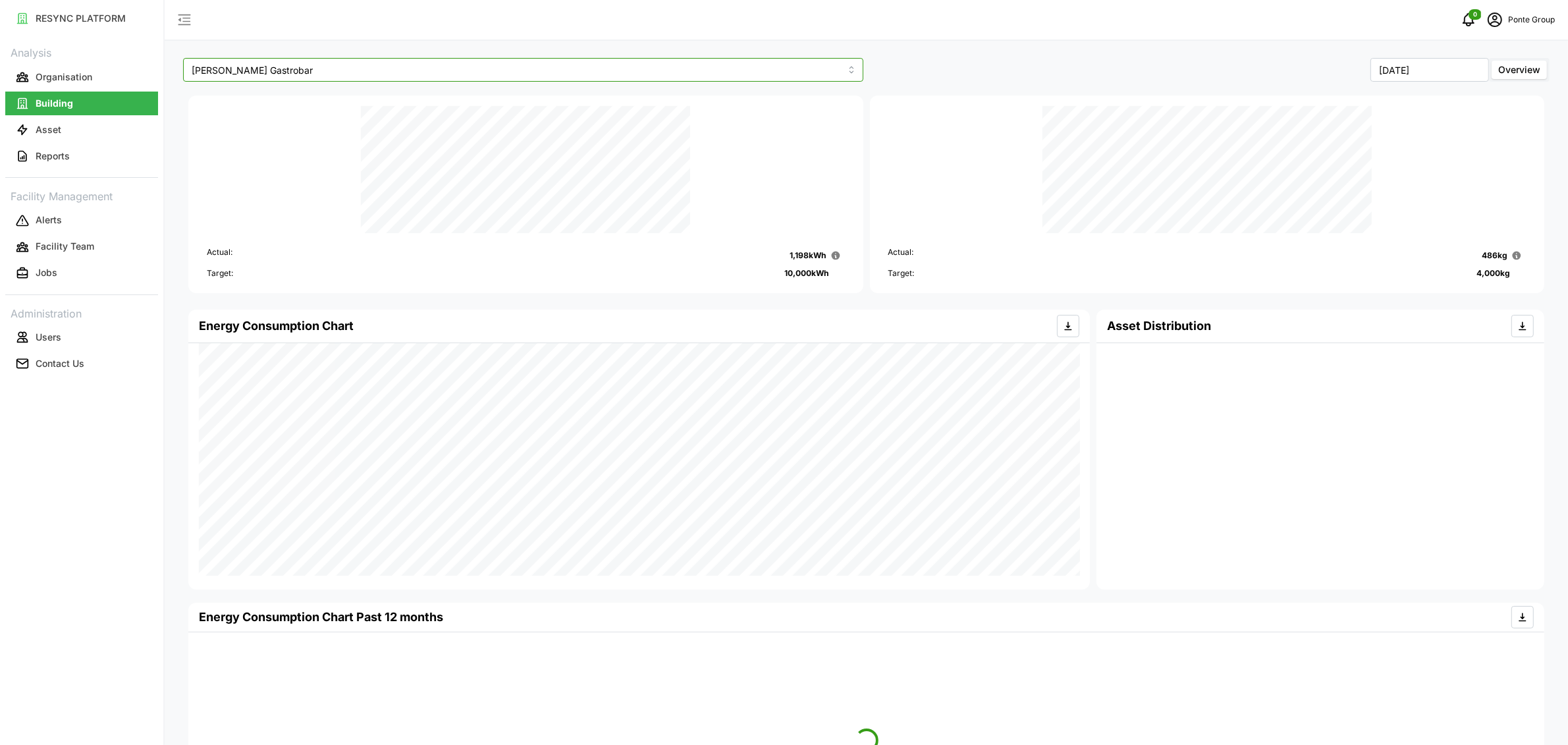
click at [781, 70] on input "[PERSON_NAME] Gastrobar" at bounding box center [523, 70] width 680 height 24
click at [748, 121] on div "LeVeL33 Microbrewery" at bounding box center [523, 124] width 674 height 23
type input "LeVeL33 Microbrewery"
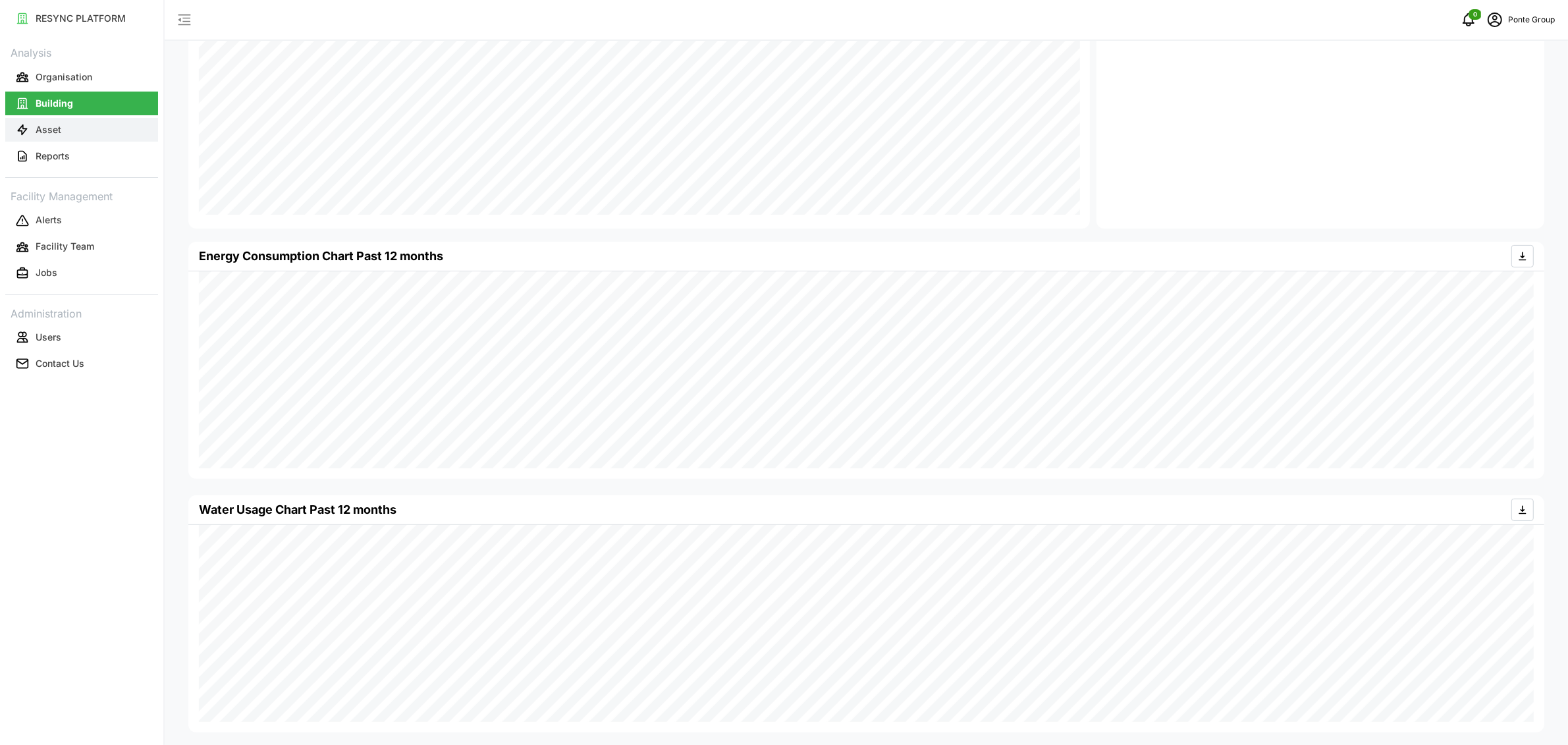
click at [103, 133] on button "Asset" at bounding box center [82, 130] width 153 height 24
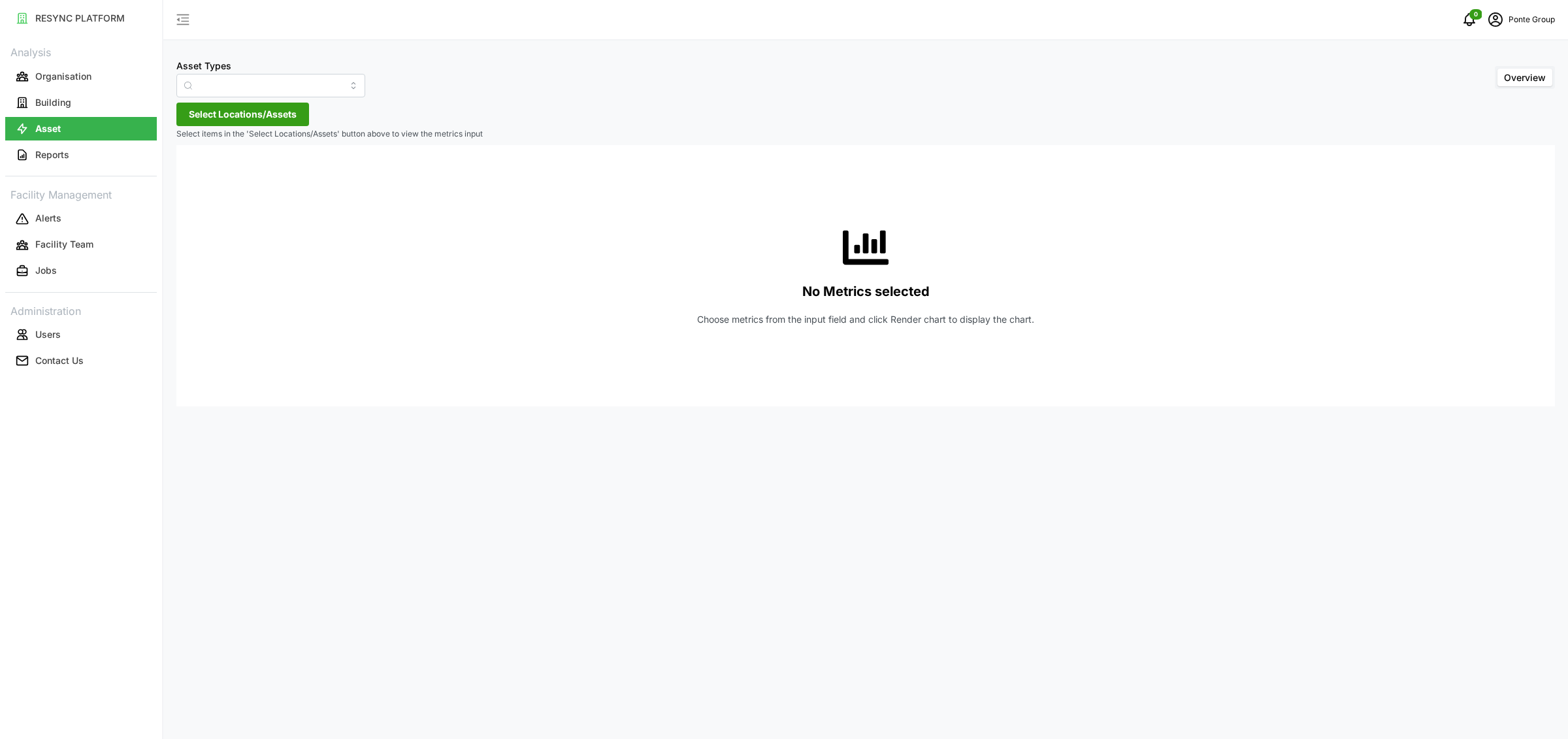
type input "Air Handling Unit"
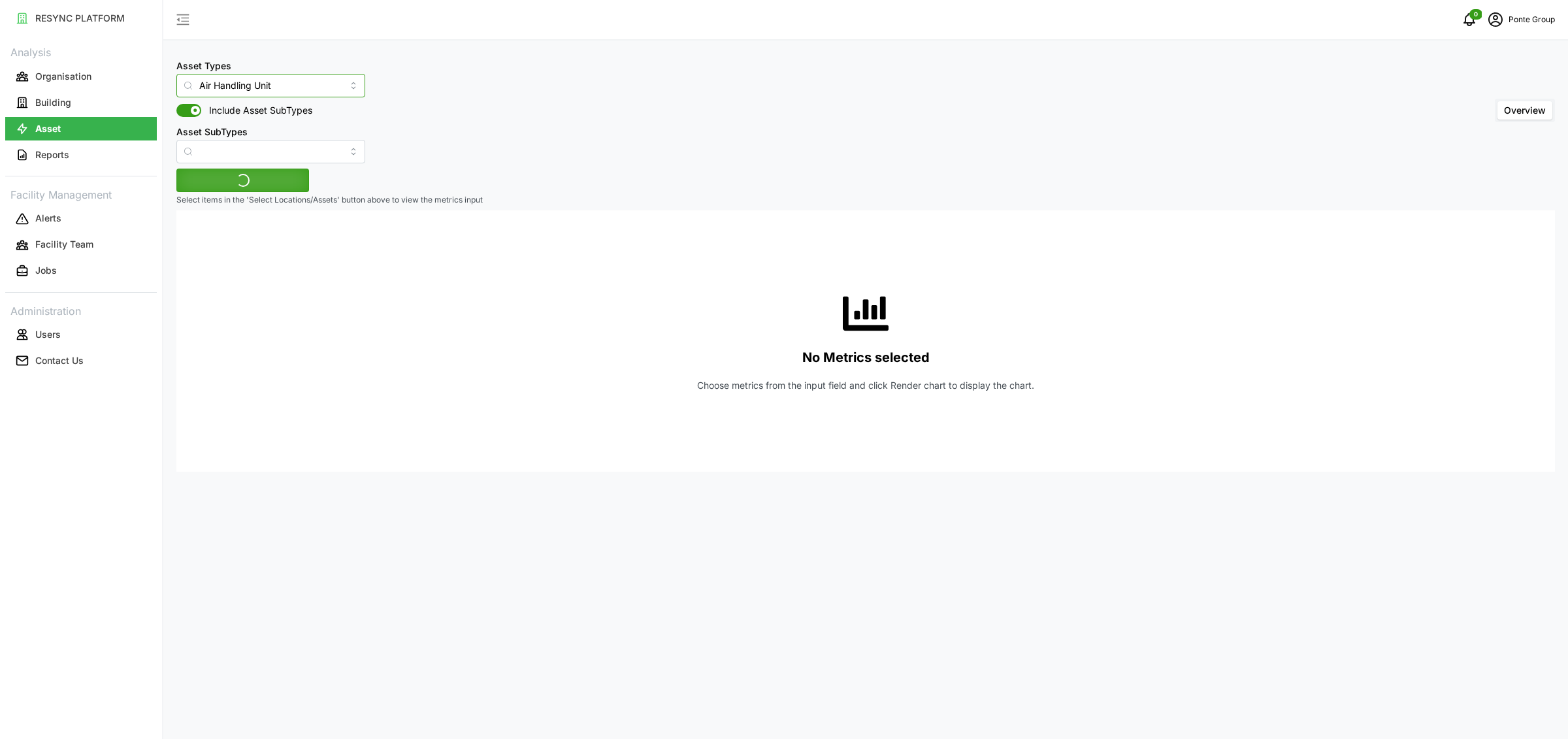
click at [295, 87] on input "Air Handling Unit" at bounding box center [270, 86] width 189 height 24
click at [530, 75] on div "Asset Types Air Handling Unit Include Asset SubTypes Asset SubTypes Overview" at bounding box center [865, 110] width 1378 height 106
click at [218, 183] on span "Select Locations/Assets" at bounding box center [242, 180] width 108 height 22
click at [208, 240] on span "Select MBFC" at bounding box center [209, 240] width 9 height 9
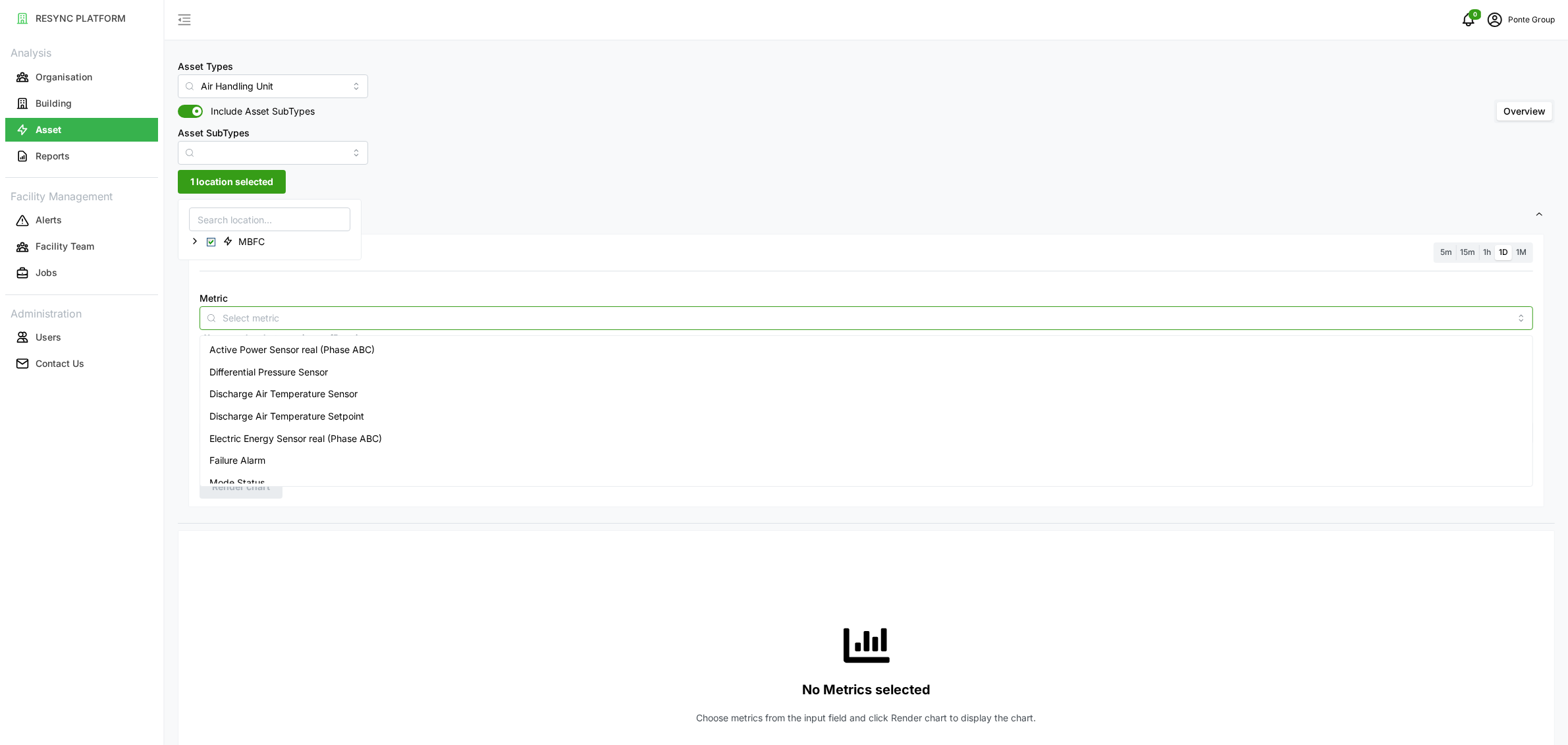
click at [232, 314] on input "Metric" at bounding box center [866, 317] width 1287 height 14
click at [287, 451] on span "Supply Air Temperature Sensor" at bounding box center [277, 451] width 135 height 14
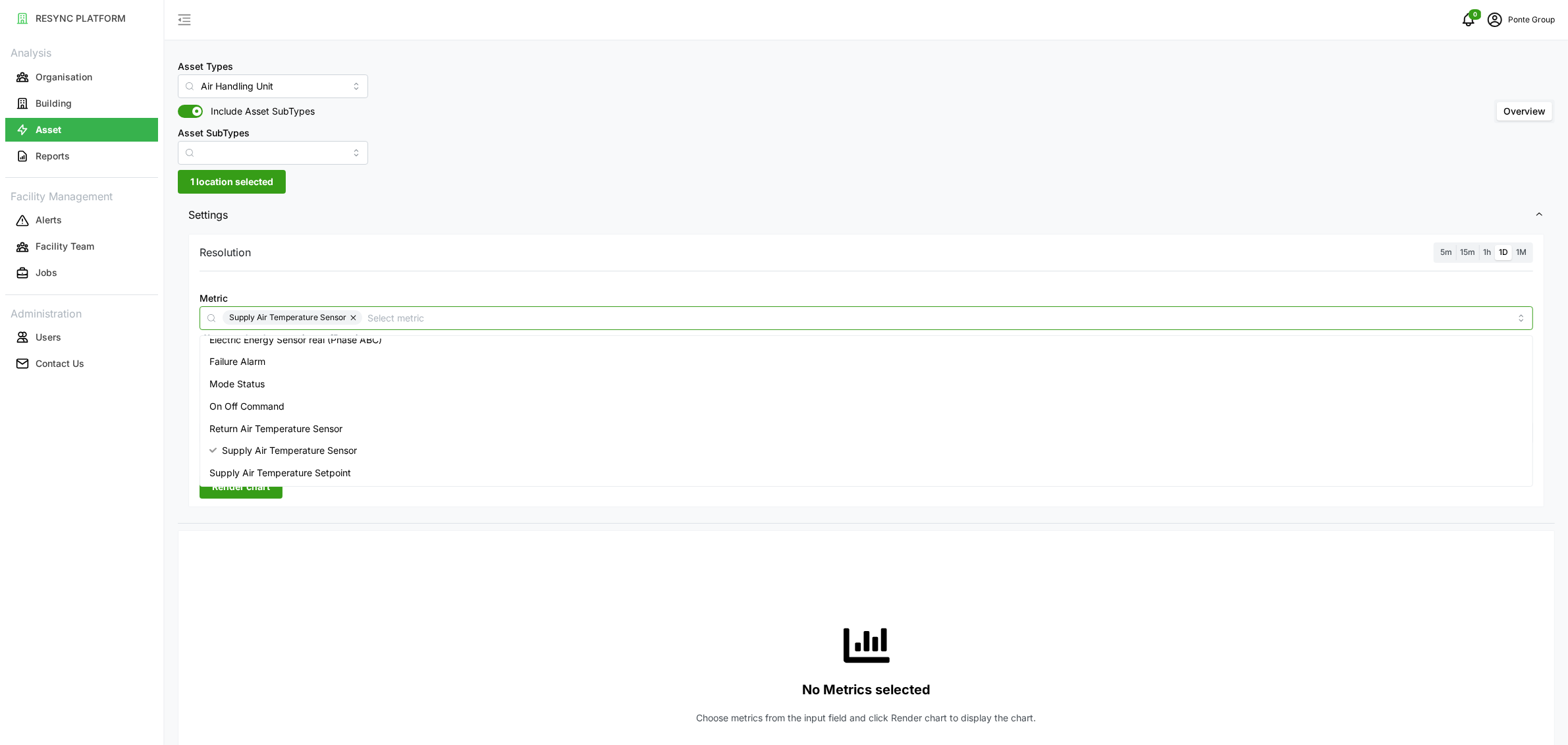
click at [283, 467] on span "Supply Air Temperature Setpoint" at bounding box center [280, 473] width 141 height 14
click at [635, 276] on div at bounding box center [866, 279] width 1344 height 10
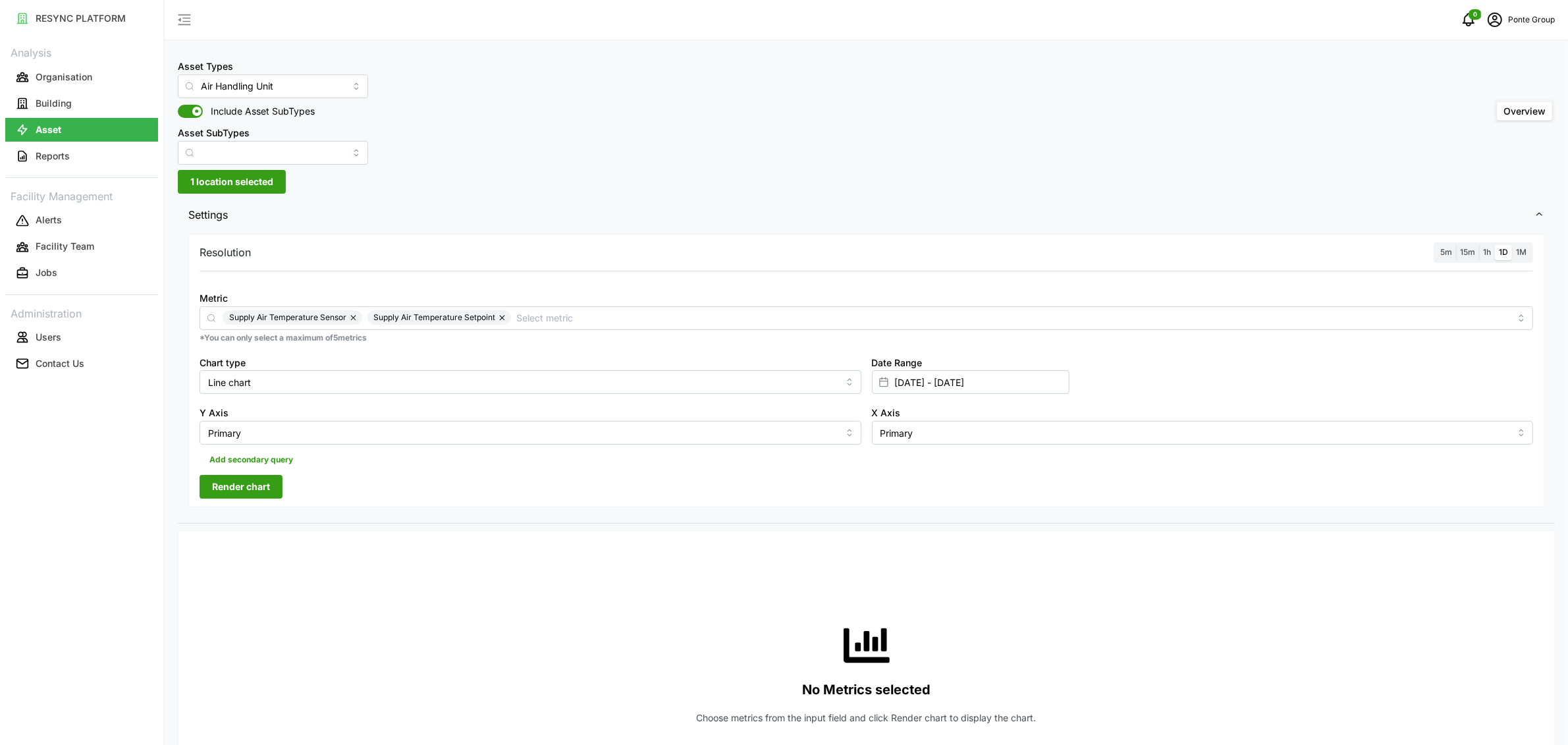
click at [1492, 256] on label "1h" at bounding box center [1487, 252] width 16 height 15
click at [1479, 245] on input "1h" at bounding box center [1479, 245] width 0 height 0
click at [267, 492] on span "Render chart" at bounding box center [241, 487] width 58 height 23
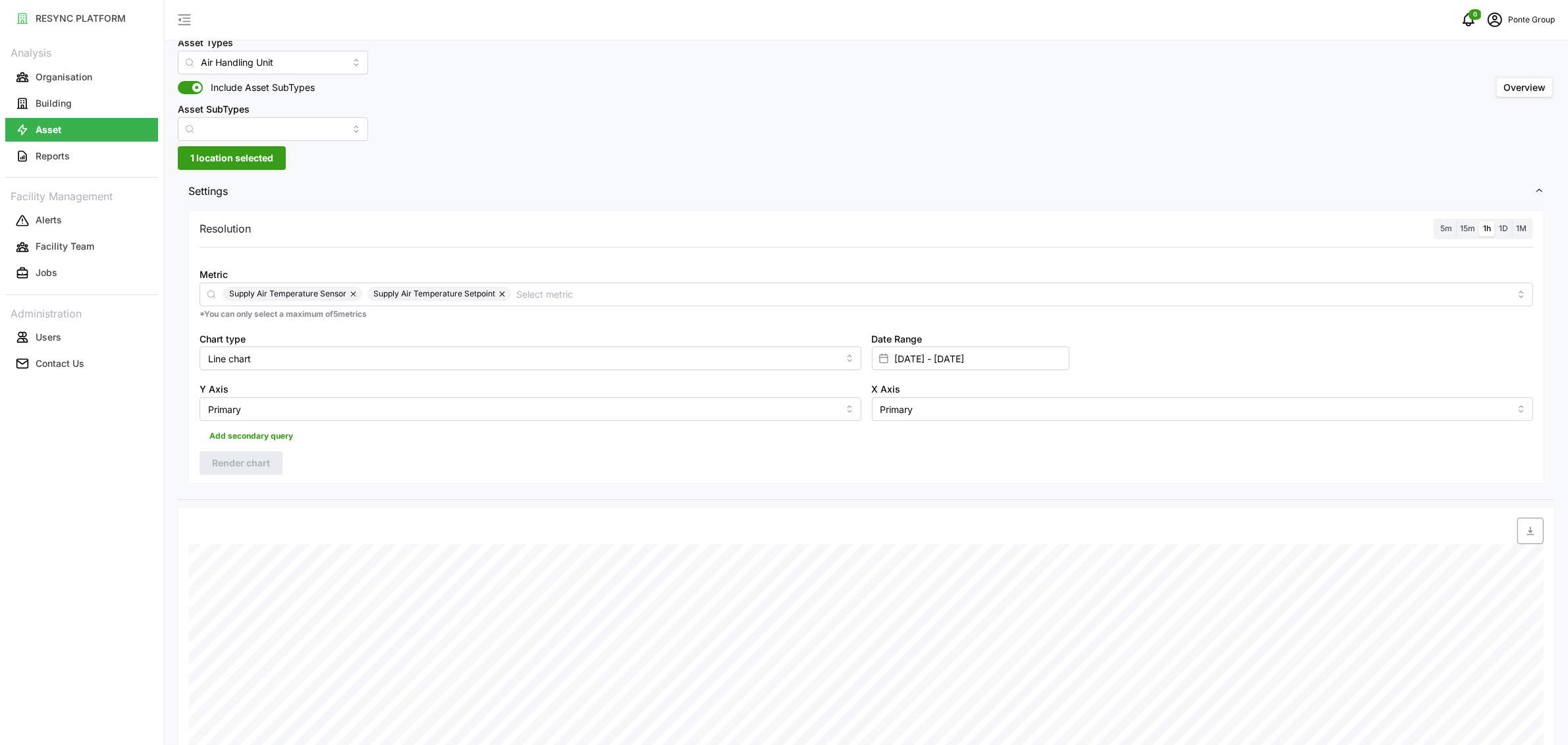
scroll to position [99, 0]
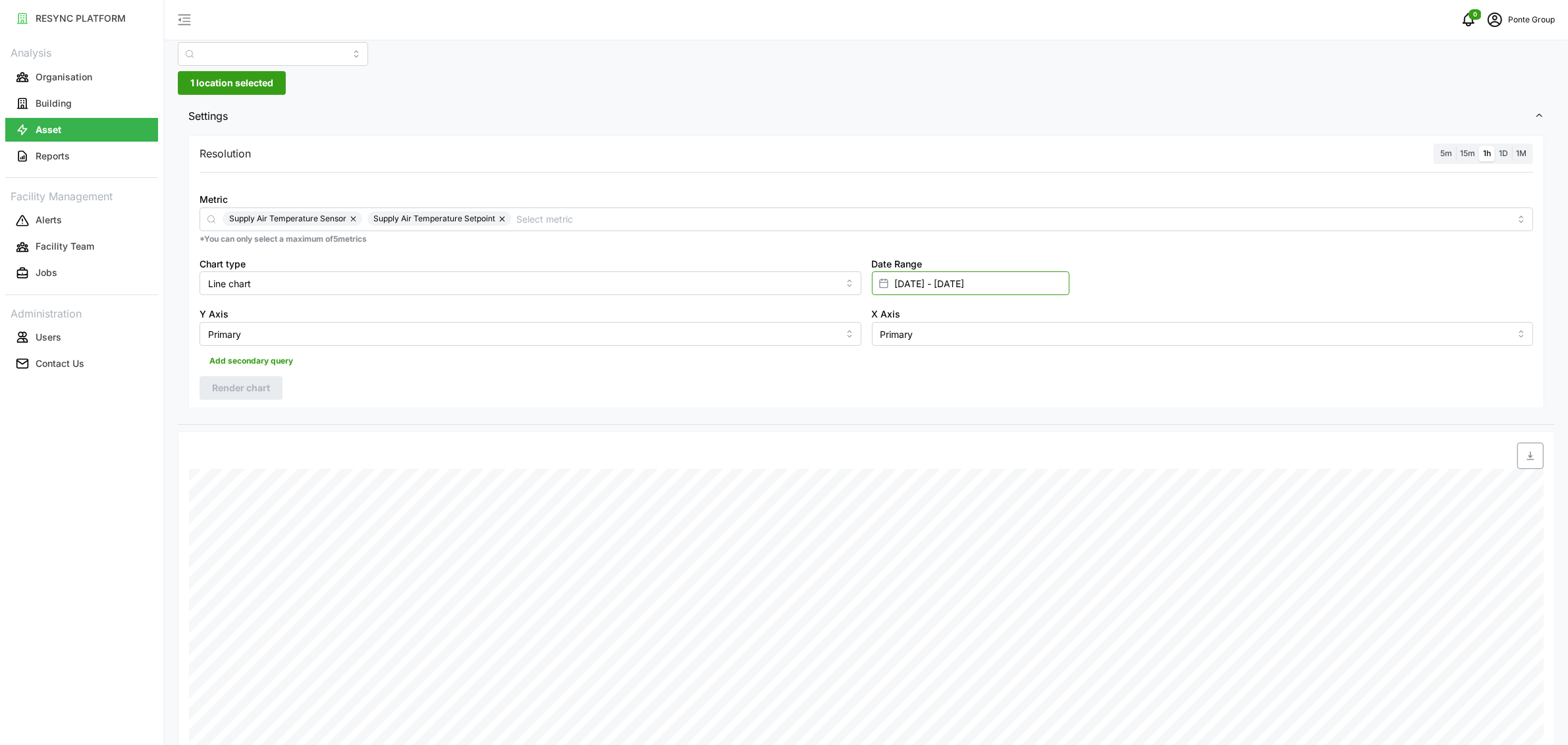
click at [917, 284] on input "[DATE] - [DATE]" at bounding box center [970, 284] width 198 height 24
click at [889, 371] on button "button" at bounding box center [900, 366] width 24 height 24
click at [1149, 516] on button "28" at bounding box center [1154, 514] width 24 height 24
type input "[DATE] - [DATE]"
type input "[DATE]"
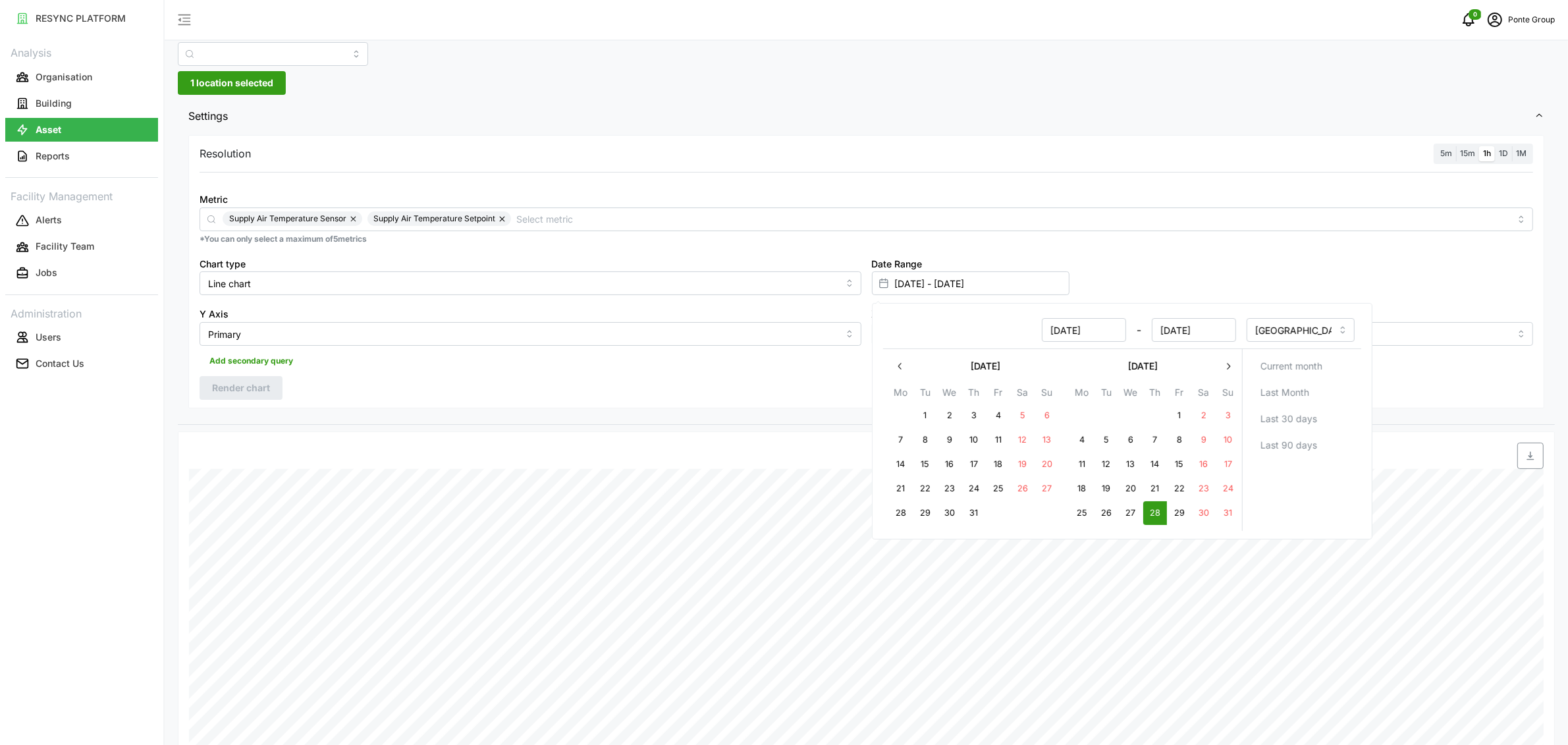
click at [809, 400] on div "Resolution 5m 15m 1h 1D 1M Metric Supply Air Temperature Sensor Supply Air Temp…" at bounding box center [866, 272] width 1356 height 273
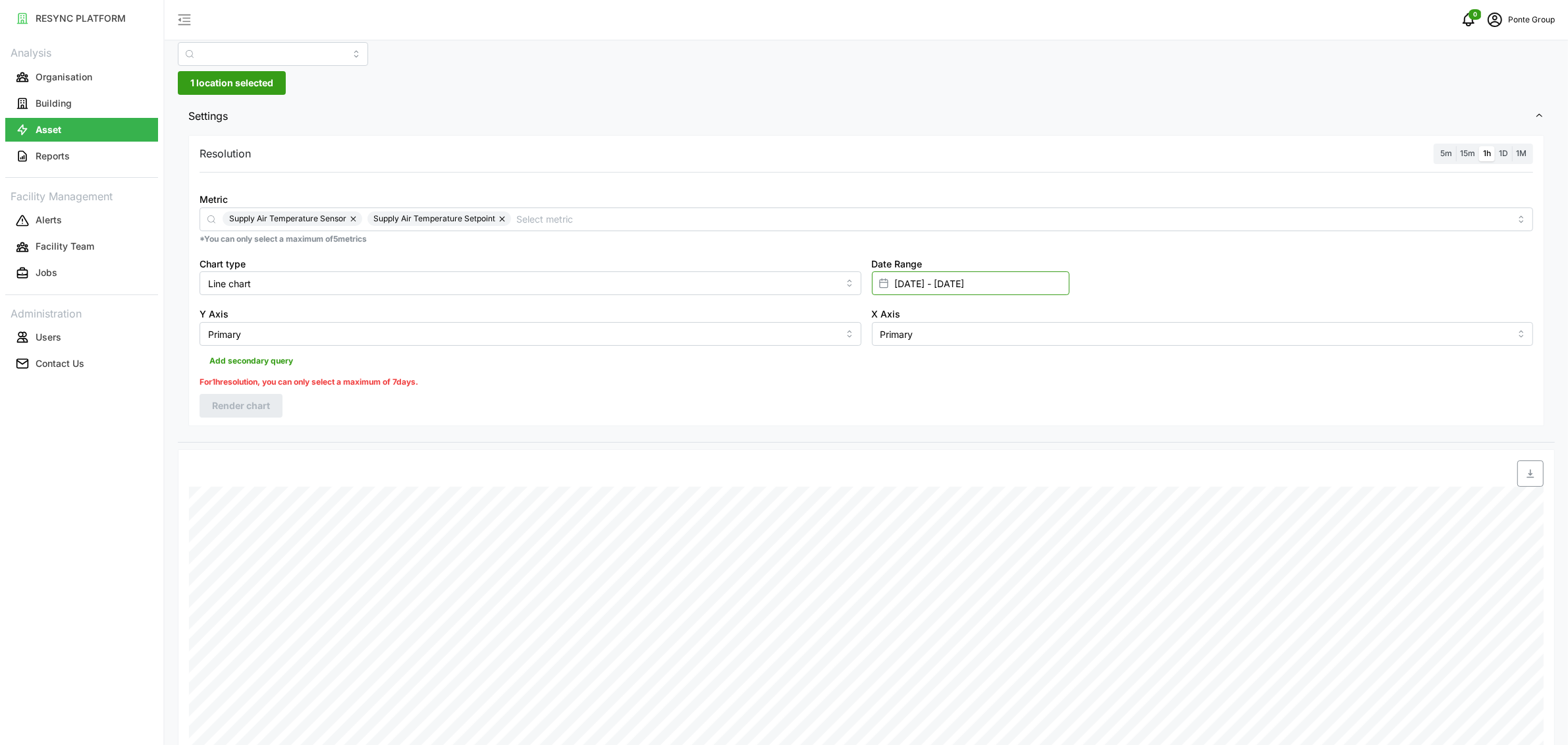
click at [933, 288] on input "[DATE] - [DATE]" at bounding box center [970, 284] width 198 height 24
click at [1182, 338] on input "[DATE]" at bounding box center [1193, 330] width 84 height 24
click at [951, 414] on button "3" at bounding box center [949, 415] width 24 height 24
type input "[DATE] - [DATE]"
type input "[DATE]"
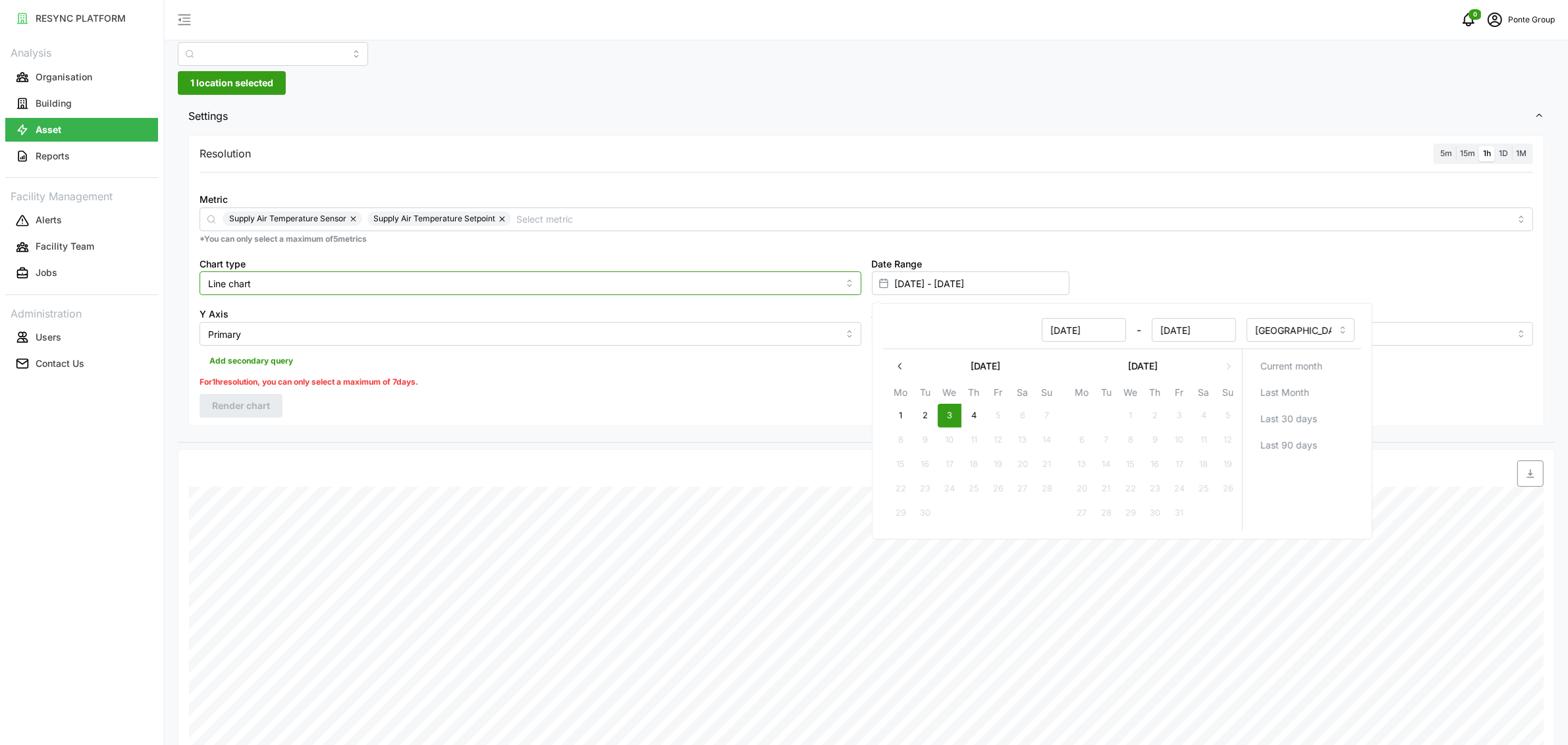
click at [451, 279] on input "Line chart" at bounding box center [530, 284] width 662 height 24
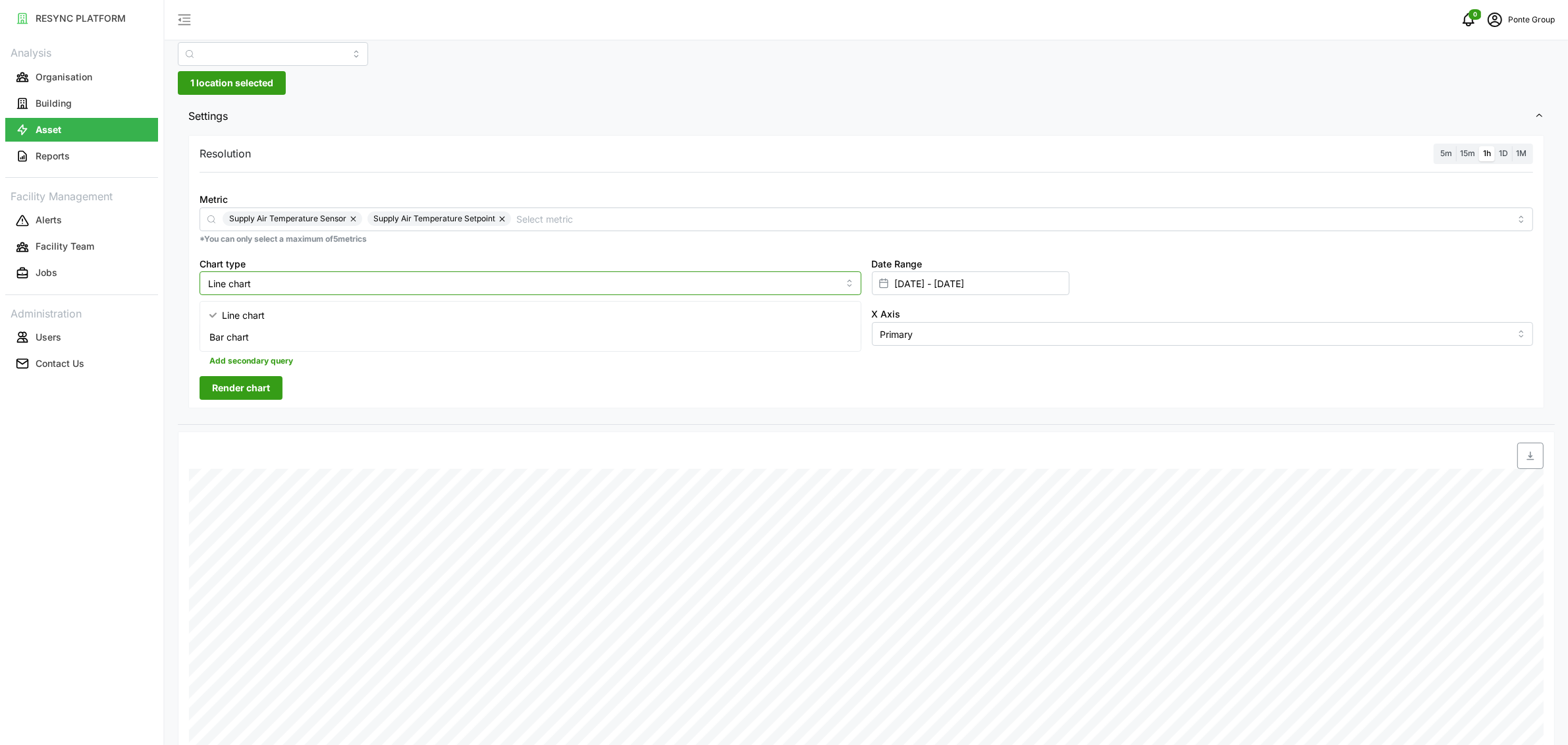
click at [417, 331] on div "Bar chart" at bounding box center [529, 338] width 655 height 23
type input "Bar chart"
click at [273, 388] on button "Render chart" at bounding box center [240, 388] width 83 height 24
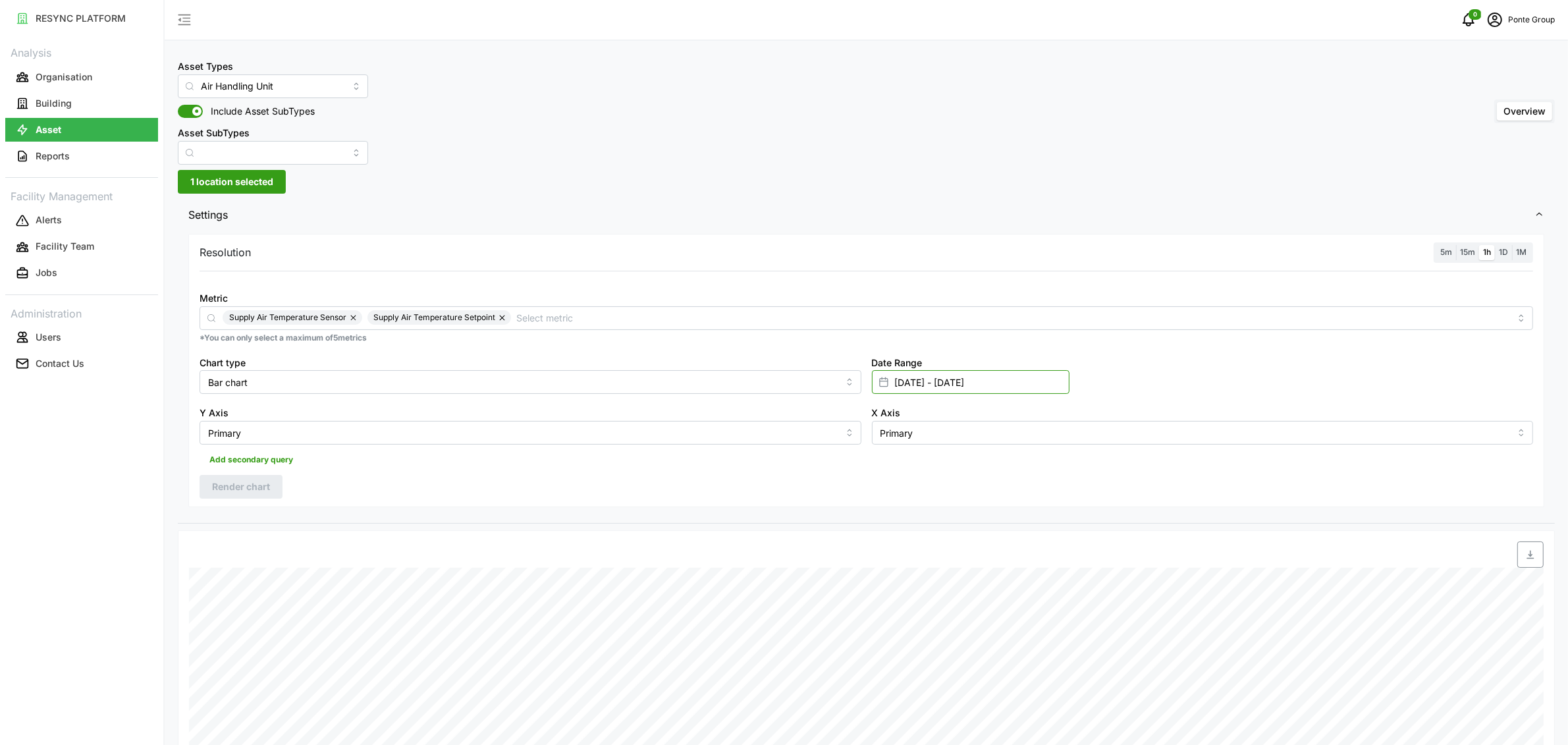
click at [900, 383] on input "[DATE] - [DATE]" at bounding box center [970, 383] width 198 height 24
click at [908, 465] on button "button" at bounding box center [900, 465] width 24 height 24
click at [1085, 613] on button "25" at bounding box center [1081, 612] width 24 height 24
type input "[DATE] - [DATE]"
type input "[DATE]"
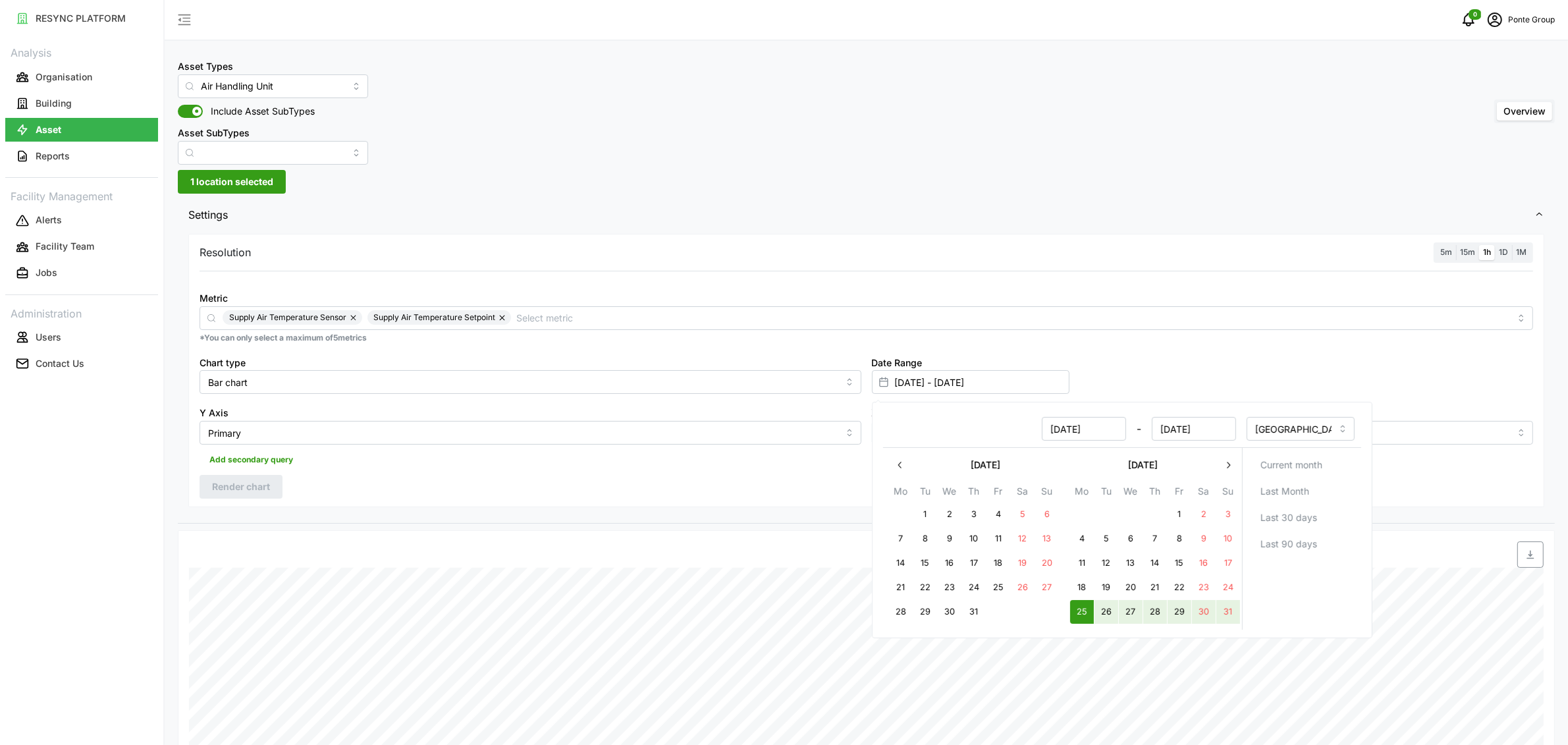
click at [1221, 611] on button "31" at bounding box center [1227, 612] width 24 height 24
type input "[DATE] - [DATE]"
type input "[DATE]"
click at [736, 504] on div "Resolution 5m 15m 1h 1D 1M Metric Supply Air Temperature Sensor Supply Air Temp…" at bounding box center [866, 370] width 1356 height 273
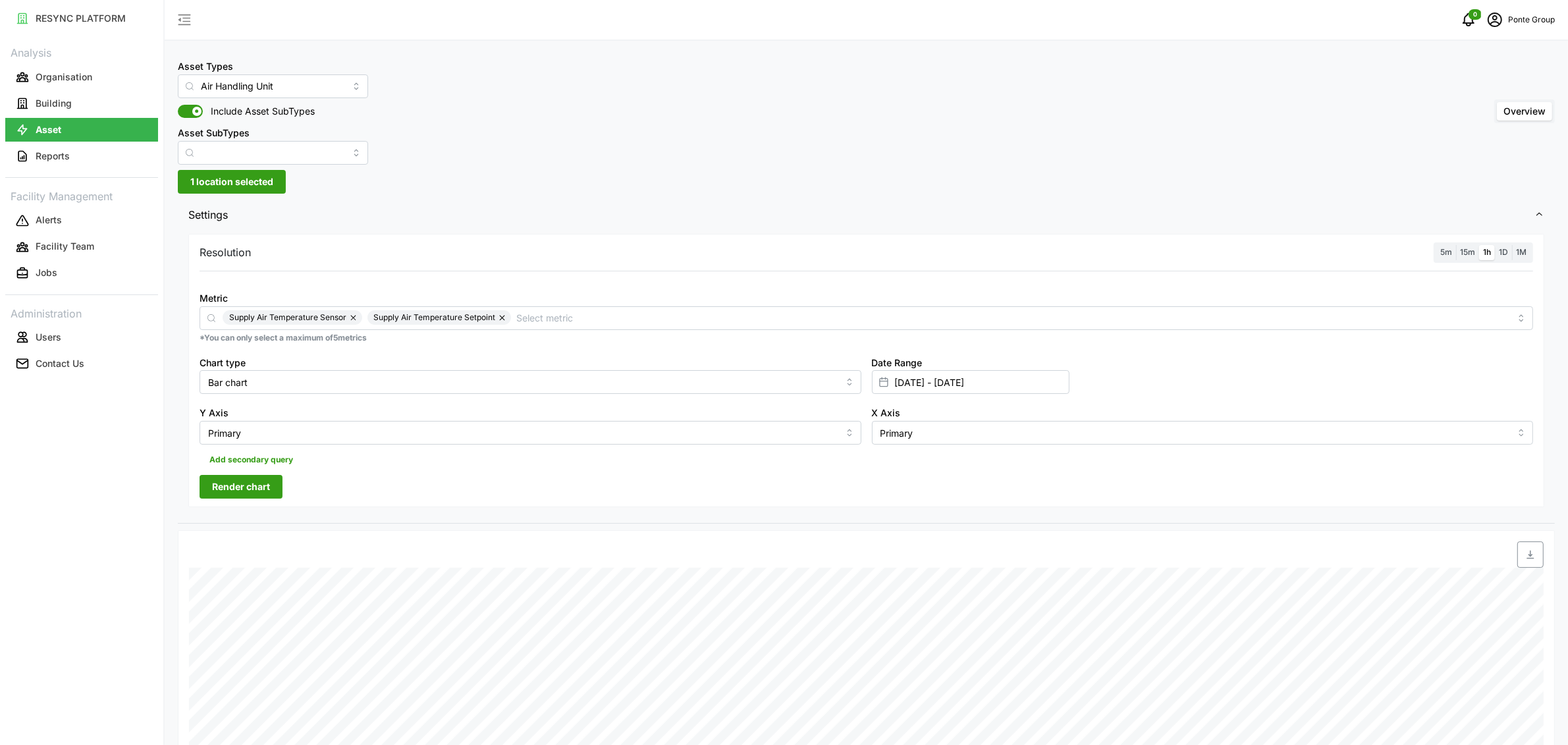
click at [217, 487] on span "Render chart" at bounding box center [241, 487] width 58 height 23
click at [917, 384] on input "[DATE] - [DATE]" at bounding box center [970, 383] width 198 height 24
click at [980, 507] on button "4" at bounding box center [974, 514] width 24 height 24
type input "[DATE] - [DATE]"
type input "[DATE]"
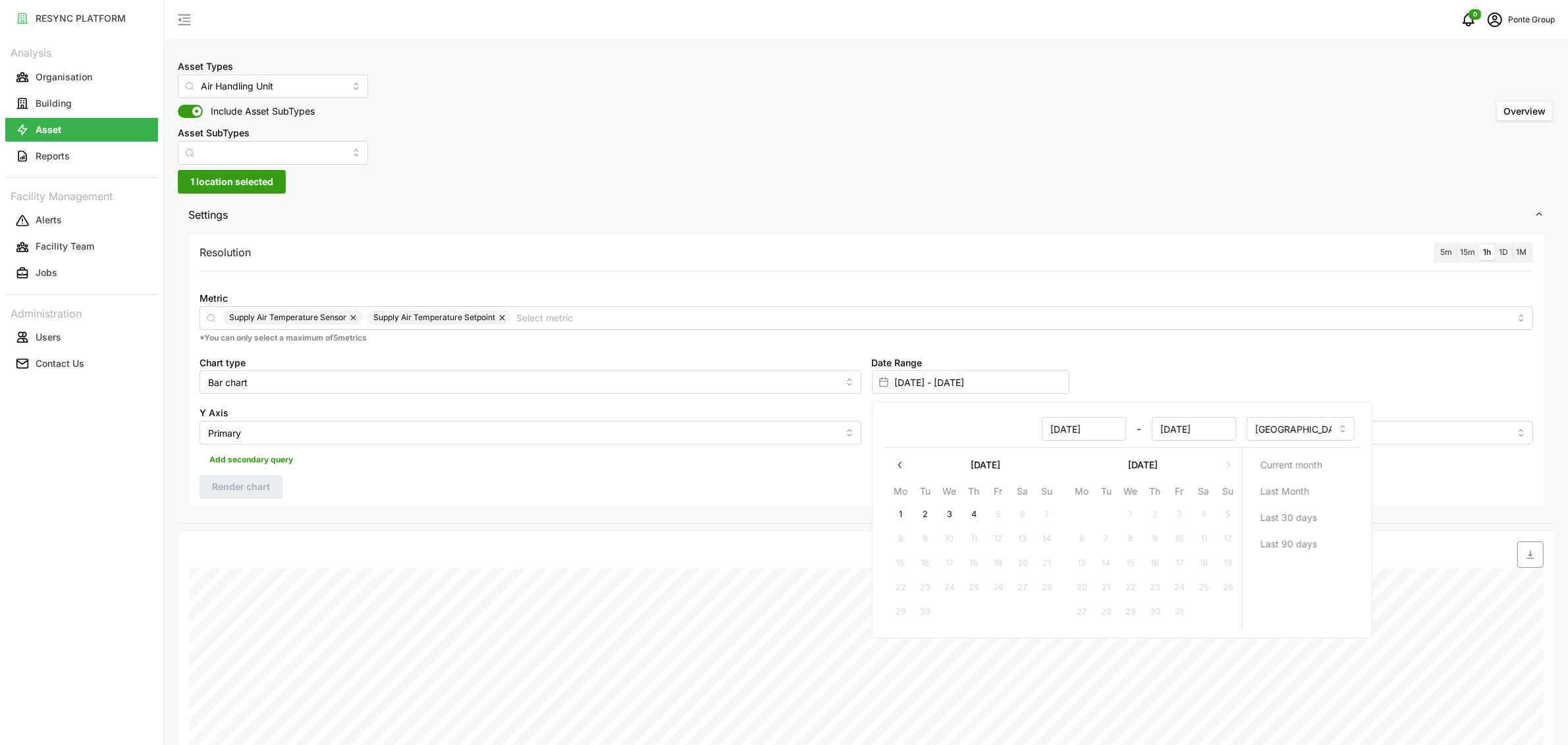
type input "[DATE]"
click at [978, 507] on button "4" at bounding box center [974, 514] width 24 height 24
type input "[DATE] - [DATE]"
type input "[DATE]"
click at [1339, 264] on div "Resolution 5m 15m 1h 1D 1M Metric Supply Air Temperature Sensor Supply Air Temp…" at bounding box center [866, 370] width 1356 height 273
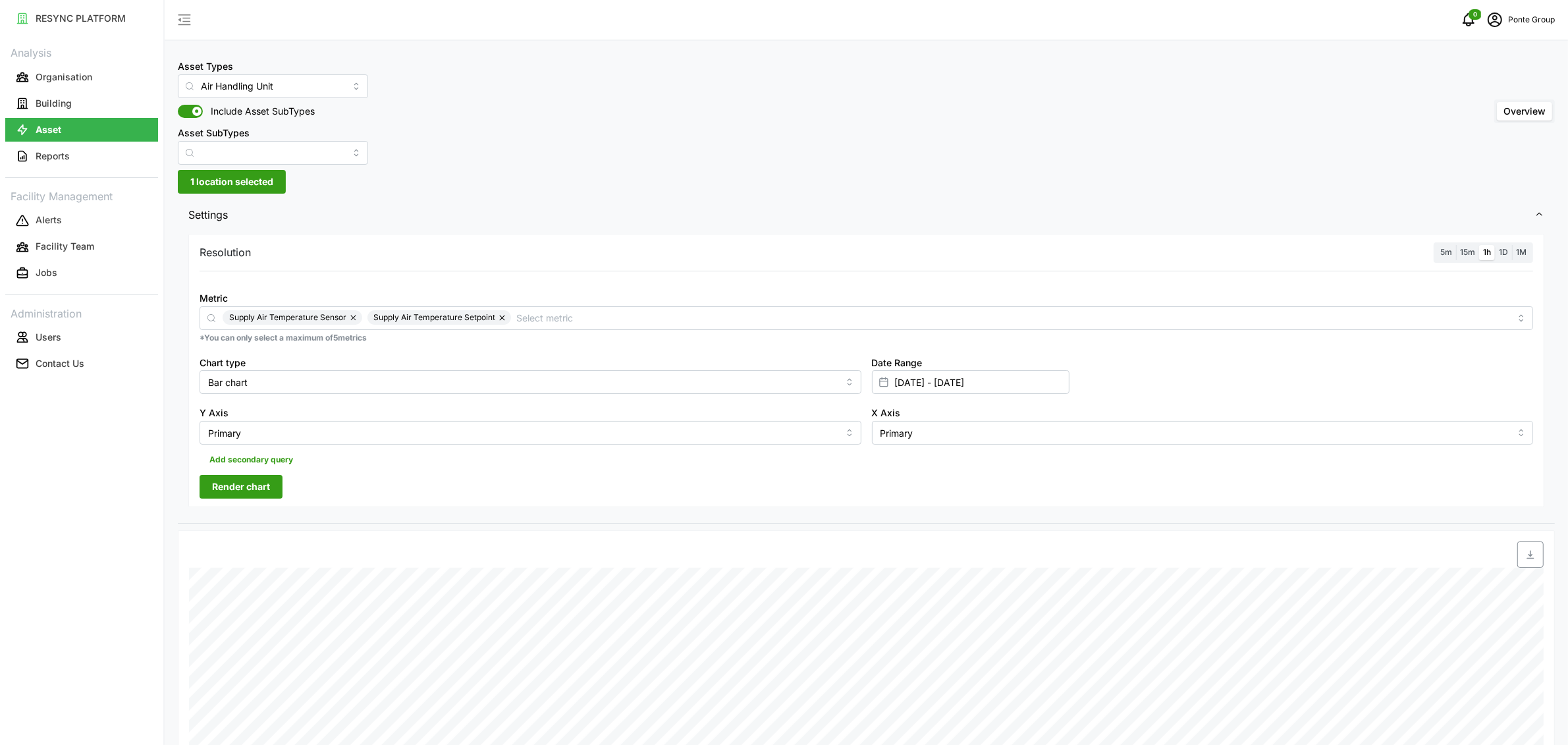
click at [1439, 251] on label "5m" at bounding box center [1446, 252] width 20 height 15
click at [1436, 245] on input "5m" at bounding box center [1436, 245] width 0 height 0
click at [325, 390] on input "Bar chart" at bounding box center [530, 383] width 662 height 24
click at [308, 414] on div "Line chart" at bounding box center [529, 415] width 655 height 23
type input "Line chart"
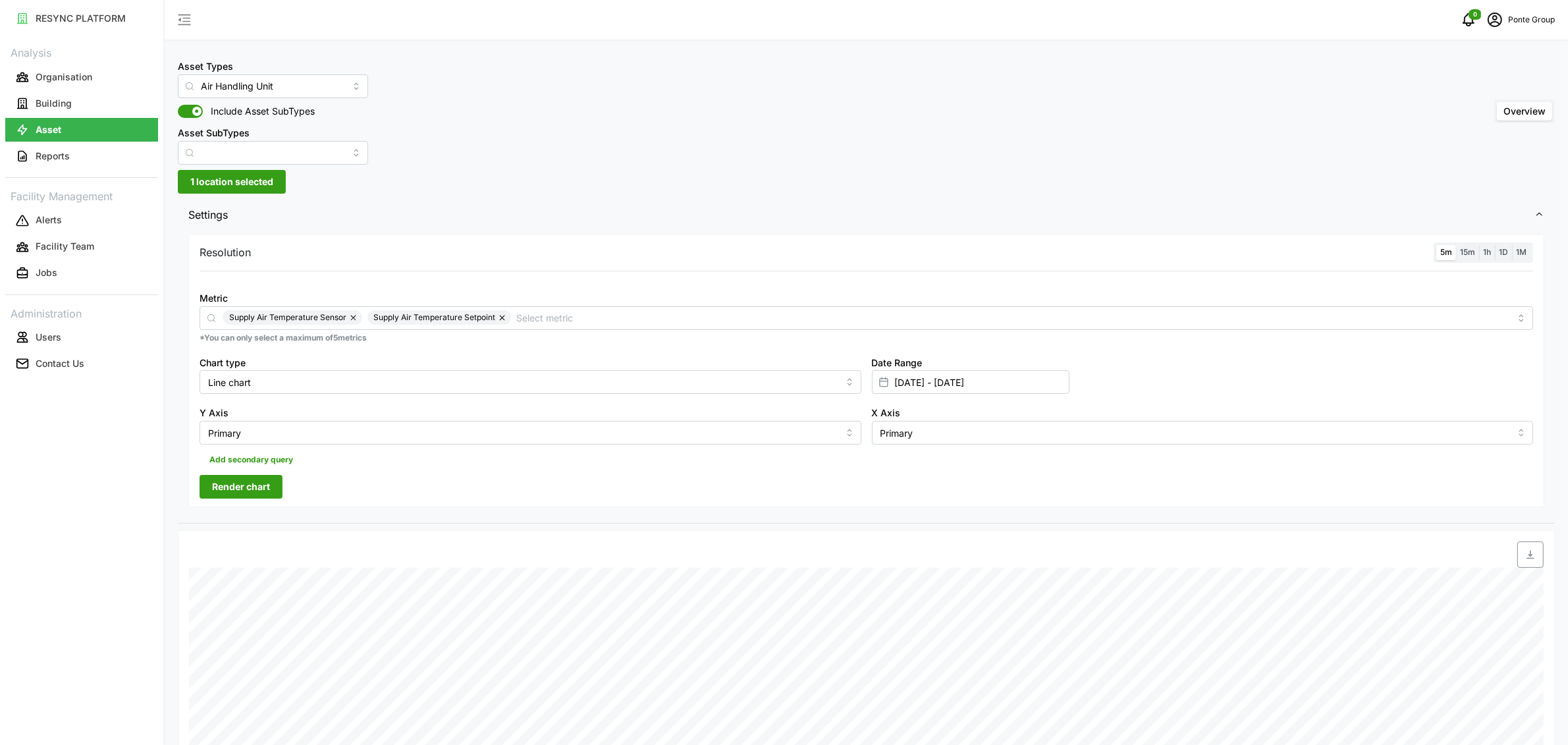
click at [228, 485] on span "Render chart" at bounding box center [241, 487] width 58 height 23
